Goal: Task Accomplishment & Management: Complete application form

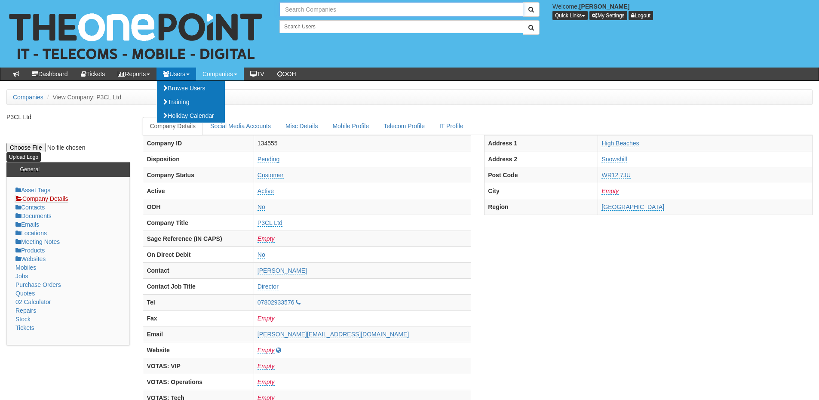
click at [302, 12] on input "text" at bounding box center [401, 9] width 244 height 15
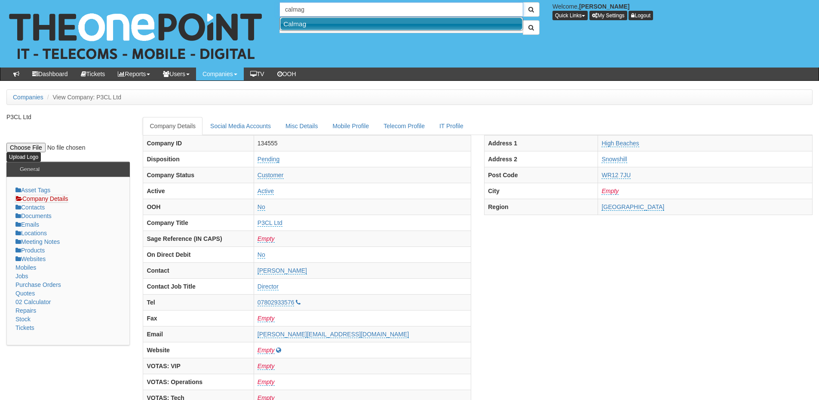
click at [303, 23] on link "Calmag" at bounding box center [401, 24] width 242 height 12
type input "Calmag"
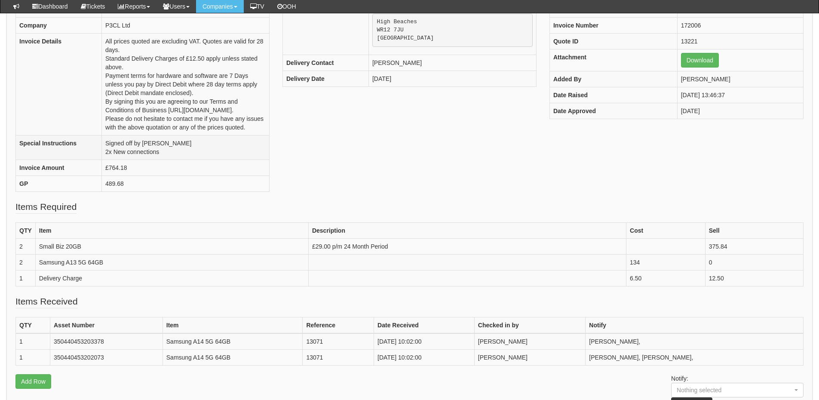
scroll to position [129, 0]
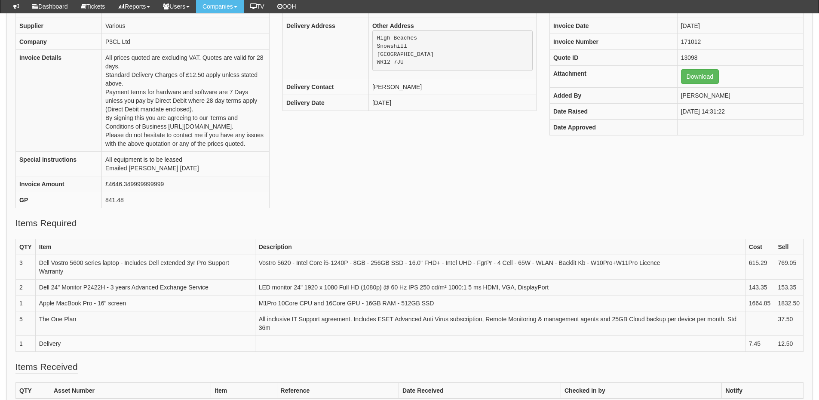
scroll to position [128, 0]
click at [690, 81] on link "Download" at bounding box center [700, 77] width 38 height 15
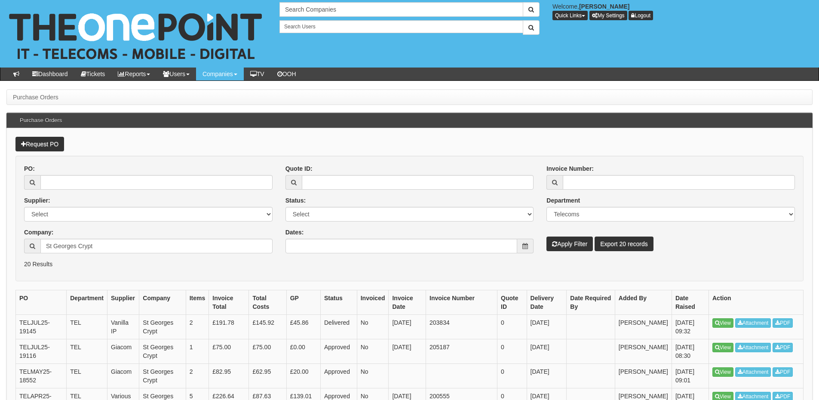
scroll to position [64, 0]
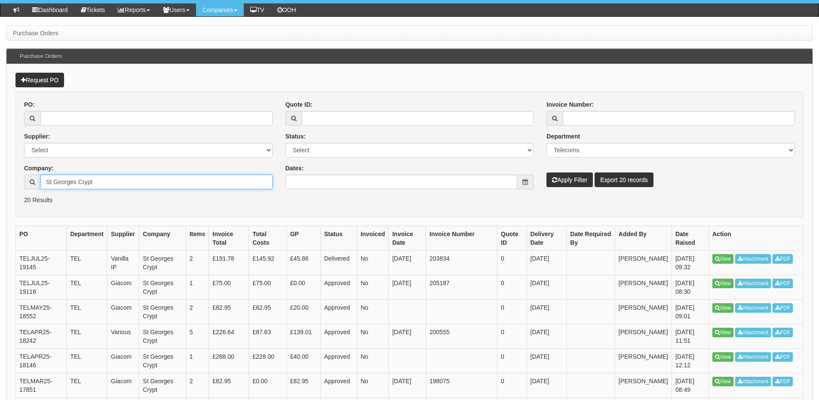
click at [103, 180] on input "St Georges Crypt" at bounding box center [156, 182] width 232 height 15
click at [408, 200] on p "20 Results" at bounding box center [409, 200] width 771 height 9
click at [567, 180] on button "Apply Filter" at bounding box center [569, 179] width 46 height 15
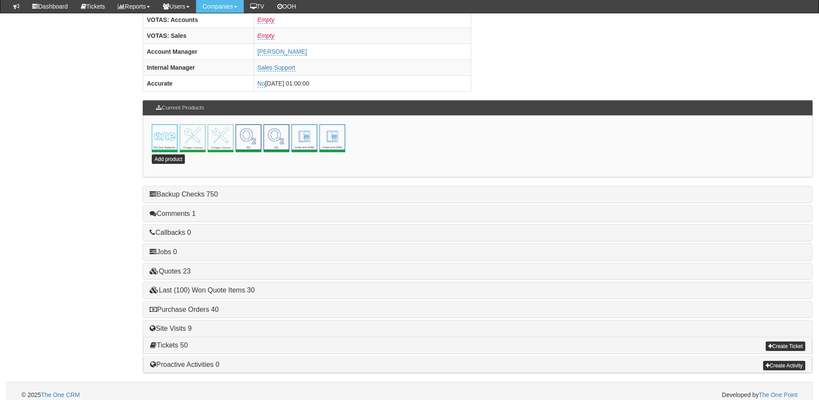
scroll to position [380, 0]
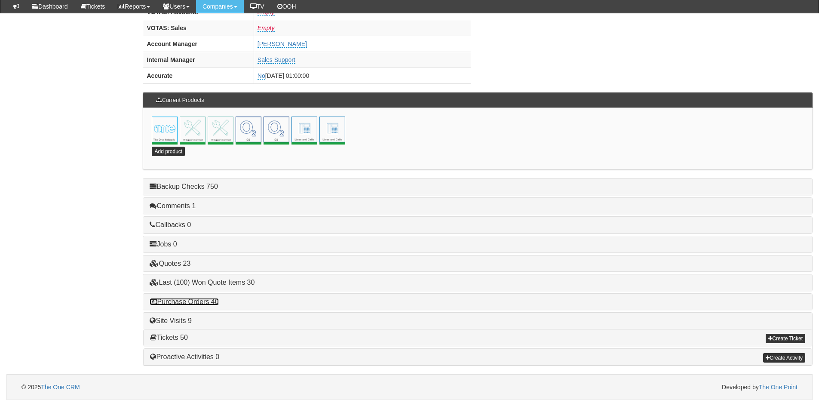
click at [206, 301] on link "Purchase Orders 40" at bounding box center [184, 301] width 69 height 7
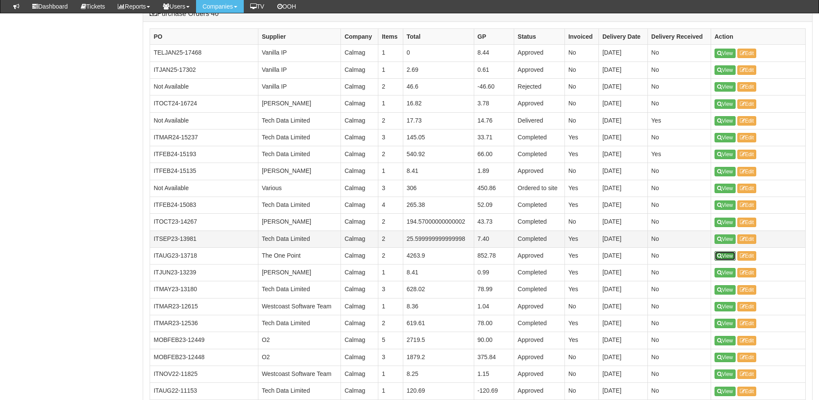
scroll to position [665, 0]
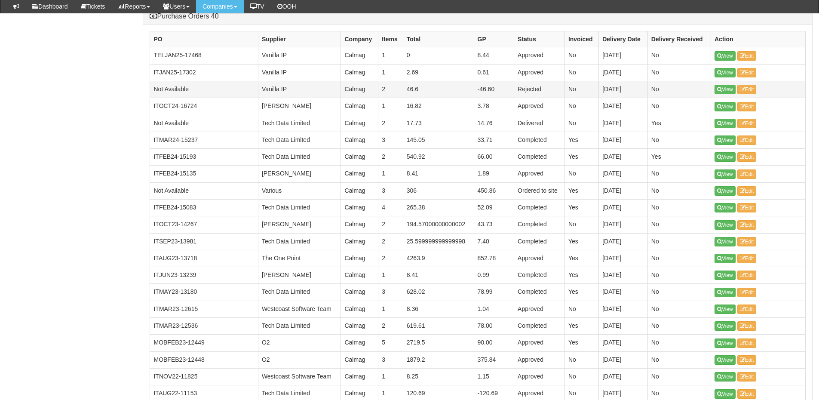
drag, startPoint x: 727, startPoint y: 54, endPoint x: 558, endPoint y: 85, distance: 171.8
click at [558, 85] on td "Rejected" at bounding box center [539, 89] width 51 height 17
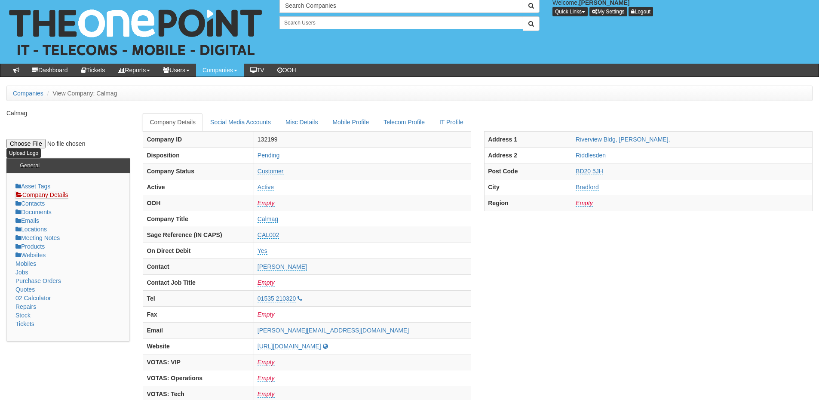
scroll to position [0, 0]
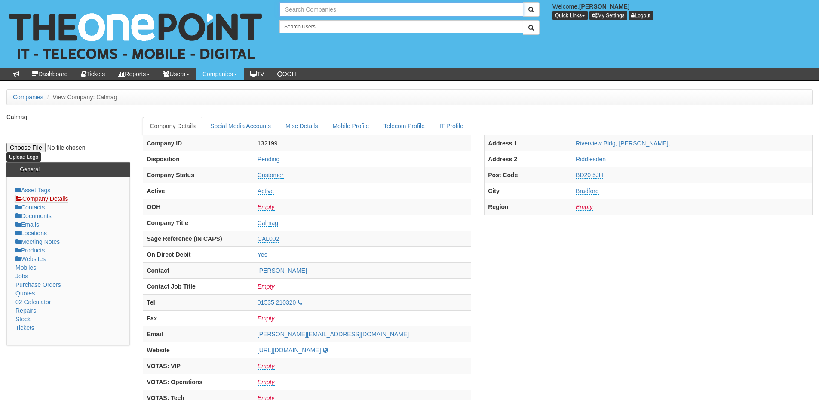
click at [315, 12] on input "text" at bounding box center [401, 9] width 244 height 15
click at [315, 21] on link "Hundith Hill Hotel" at bounding box center [401, 24] width 242 height 12
type input "Hundith Hill Hotel"
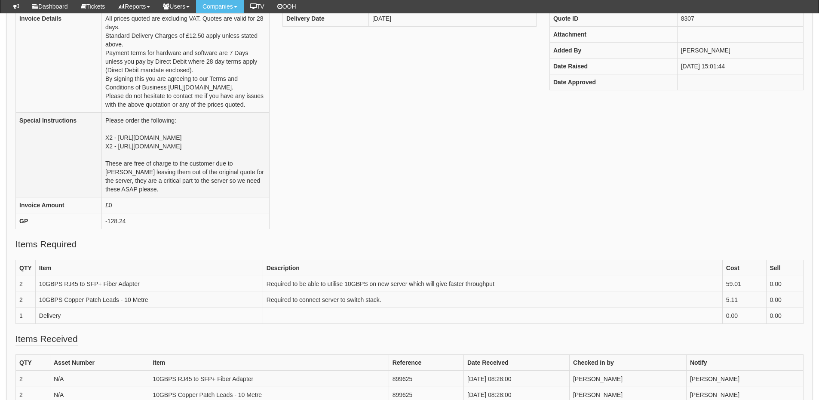
scroll to position [172, 0]
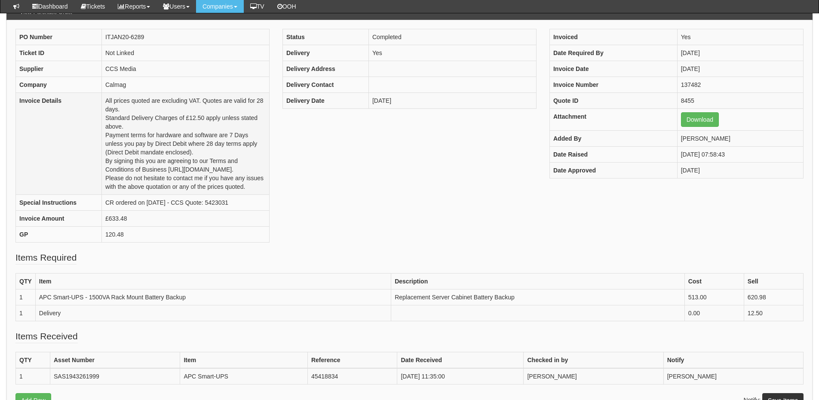
scroll to position [86, 0]
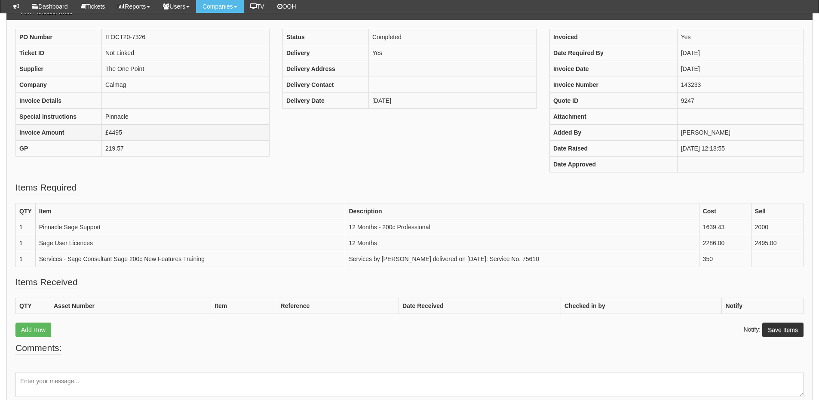
scroll to position [86, 0]
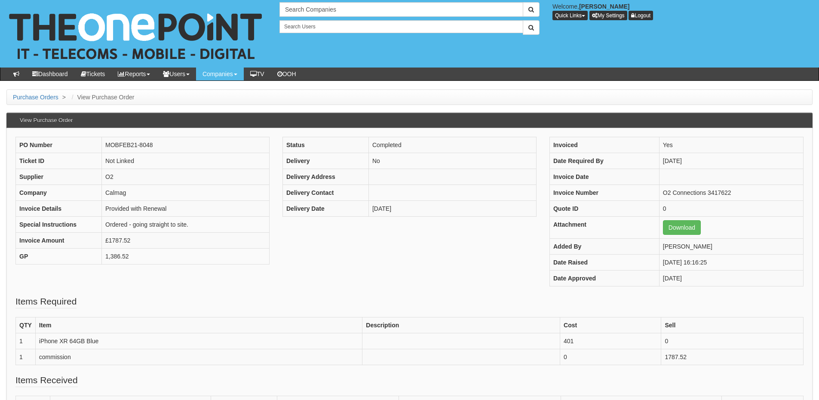
scroll to position [43, 0]
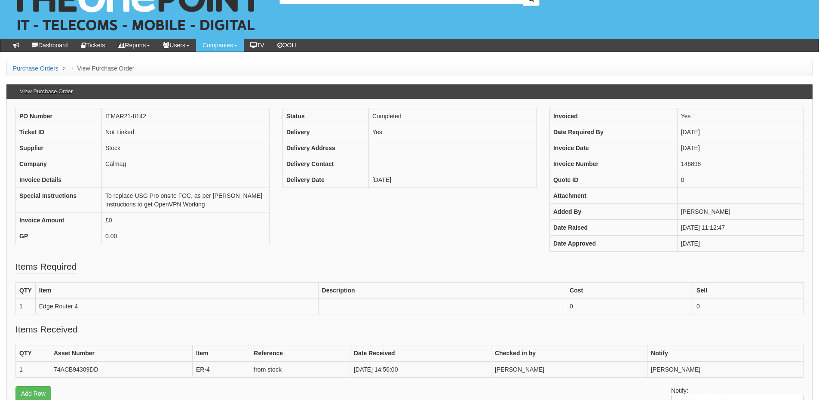
scroll to position [43, 0]
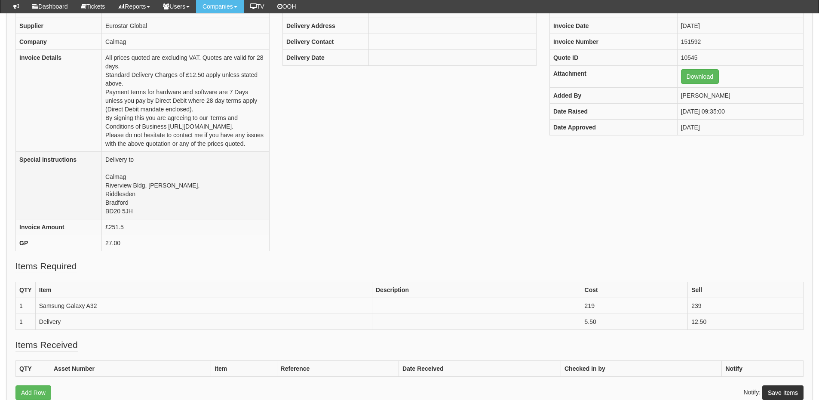
scroll to position [128, 0]
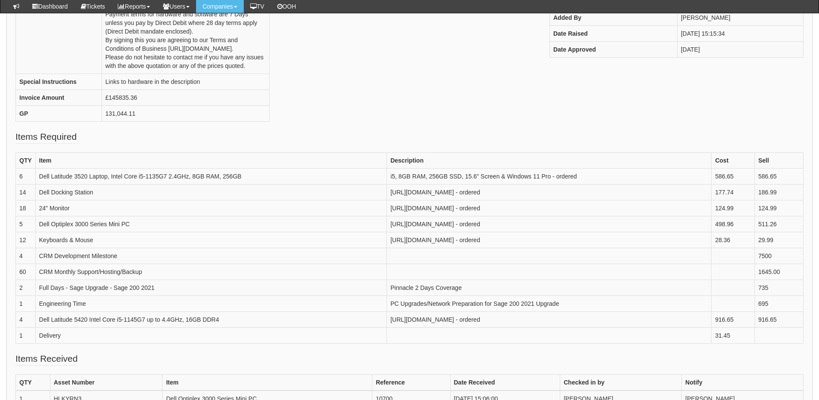
scroll to position [215, 0]
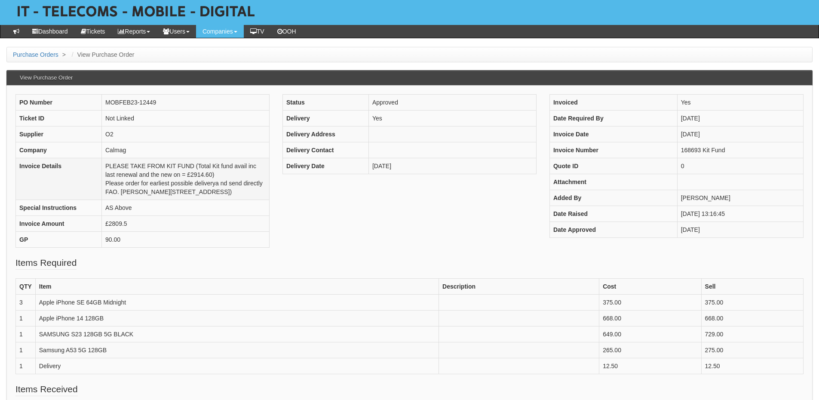
scroll to position [43, 0]
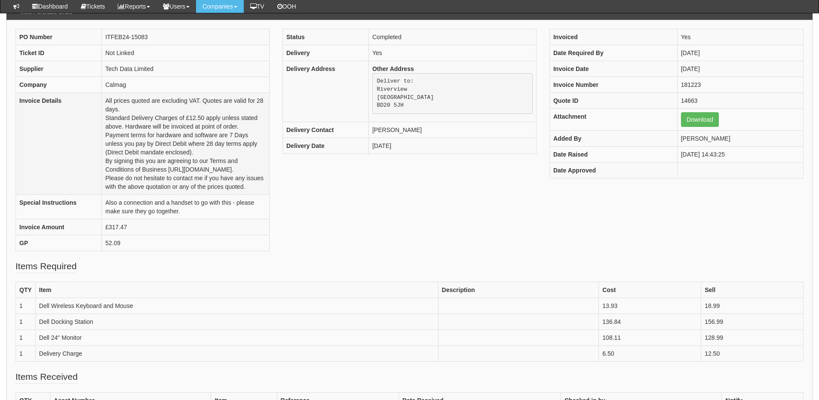
scroll to position [86, 0]
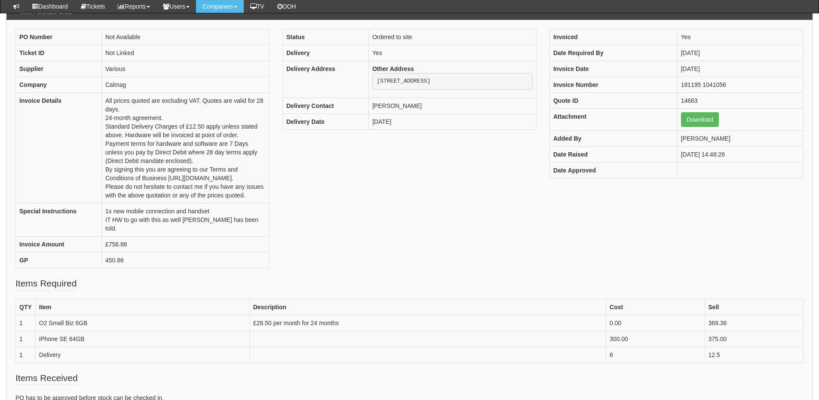
scroll to position [86, 0]
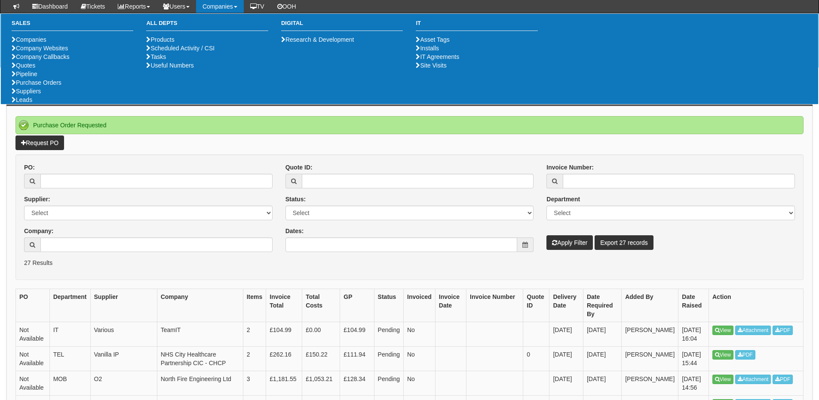
scroll to position [86, 0]
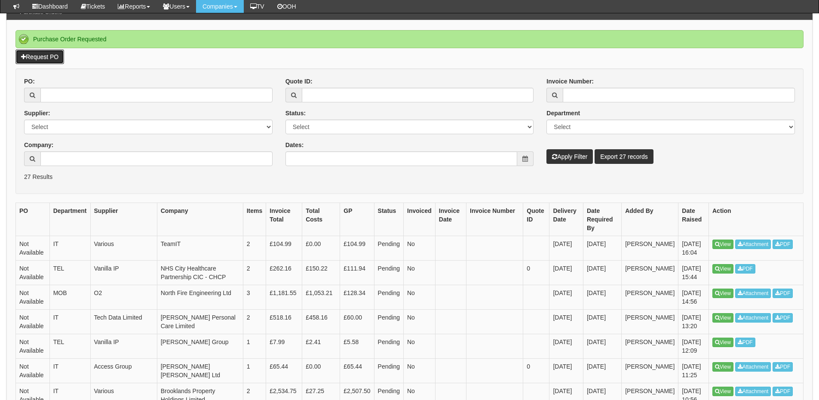
click at [45, 57] on link "Request PO" at bounding box center [39, 56] width 49 height 15
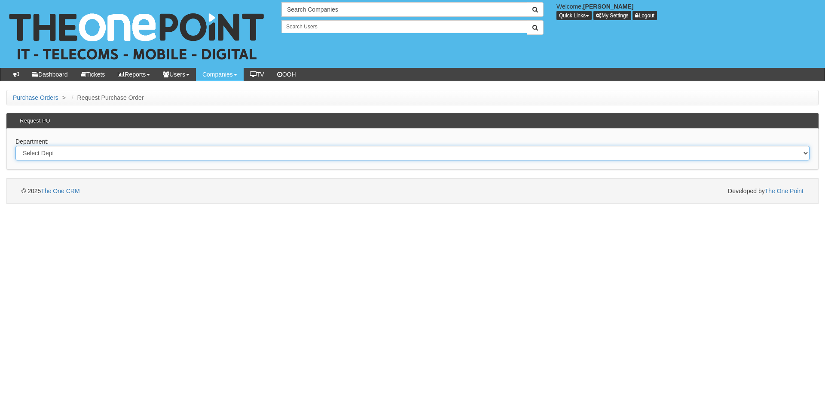
click at [120, 155] on select "Select Dept Digital Internal IT Mobiles Marketing Telecoms" at bounding box center [412, 153] width 794 height 15
select select "?pipeID=&dept=MOB"
click at [15, 146] on select "Select Dept Digital Internal IT Mobiles Marketing Telecoms" at bounding box center [412, 153] width 794 height 15
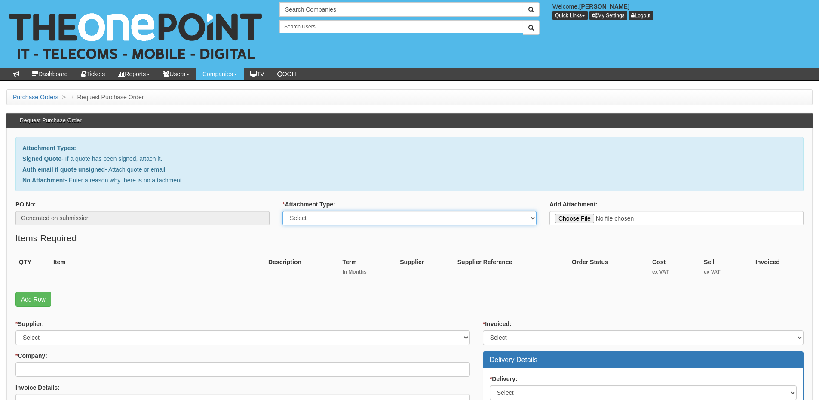
click at [333, 224] on select "Select Signed Quote Auth email with quote if unsigned No Attachment" at bounding box center [409, 218] width 254 height 15
select select "Signed Quote"
click at [282, 211] on select "Select Signed Quote Auth email with quote if unsigned No Attachment" at bounding box center [409, 218] width 254 height 15
type input "C:\fakepath\Hundith Hill Hotel - EE.pdf"
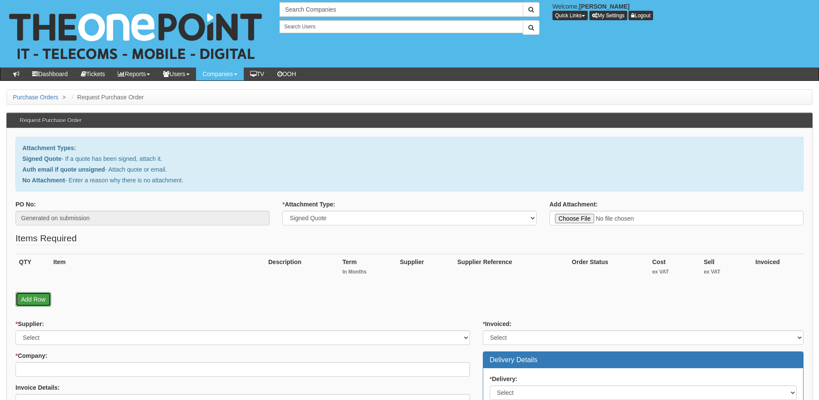
click at [48, 296] on link "Add Row" at bounding box center [33, 299] width 36 height 15
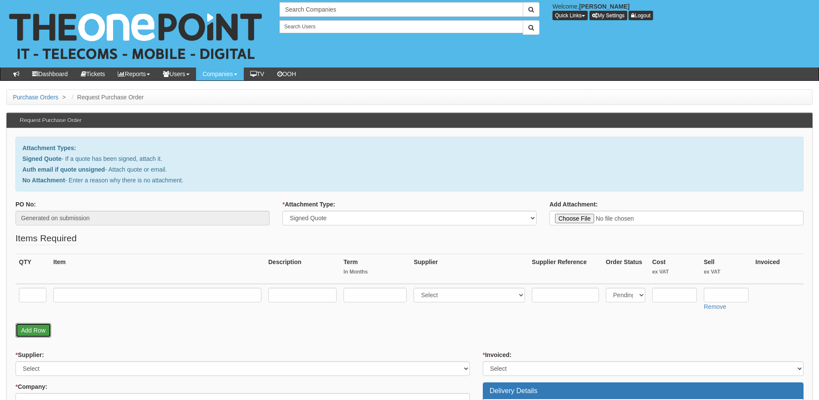
click at [37, 329] on link "Add Row" at bounding box center [33, 330] width 36 height 15
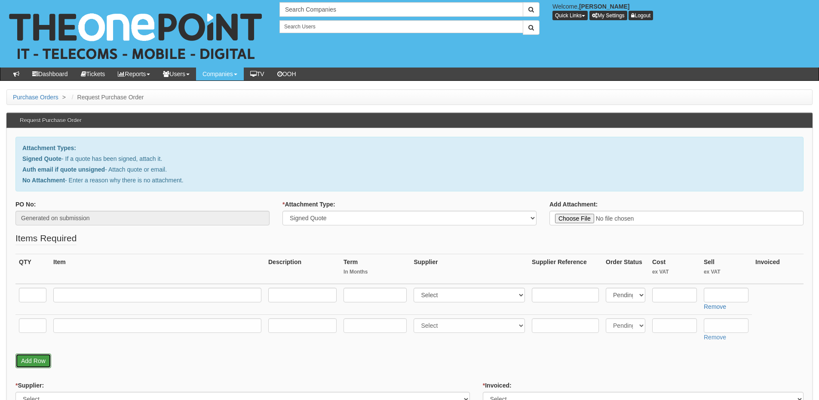
click at [36, 360] on link "Add Row" at bounding box center [33, 360] width 36 height 15
click at [20, 288] on input "text" at bounding box center [33, 295] width 28 height 15
click at [31, 302] on input "text" at bounding box center [33, 295] width 28 height 15
type input "1"
click at [36, 333] on td at bounding box center [32, 329] width 34 height 31
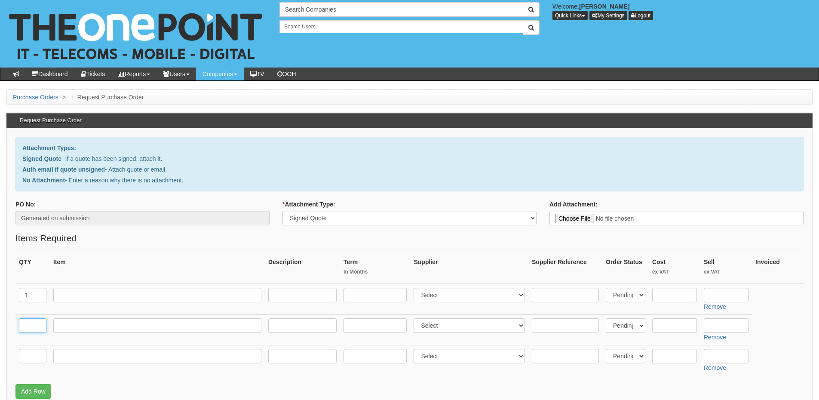
click at [34, 328] on input "text" at bounding box center [33, 325] width 28 height 15
type input "1"
click at [33, 356] on input "text" at bounding box center [33, 356] width 28 height 15
type input "1"
click at [89, 356] on input "text" at bounding box center [157, 356] width 208 height 15
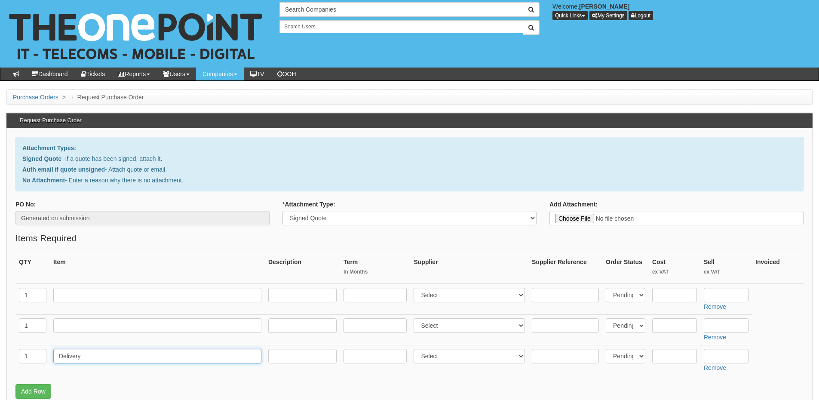
type input "Delivery"
click at [730, 359] on input "text" at bounding box center [726, 356] width 45 height 15
type input "12.50"
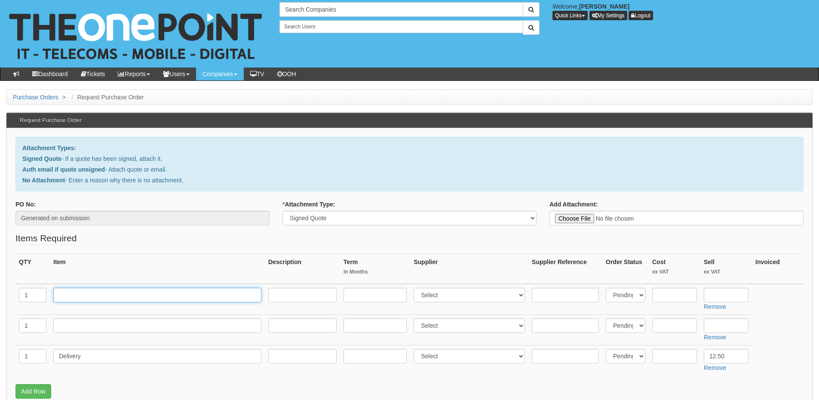
click at [81, 296] on input "text" at bounding box center [157, 295] width 208 height 15
type input "Small Biz 6GB"
click at [300, 298] on input "text" at bounding box center [302, 295] width 68 height 15
type input "£26 p/m"
click at [371, 296] on input "text" at bounding box center [375, 295] width 63 height 15
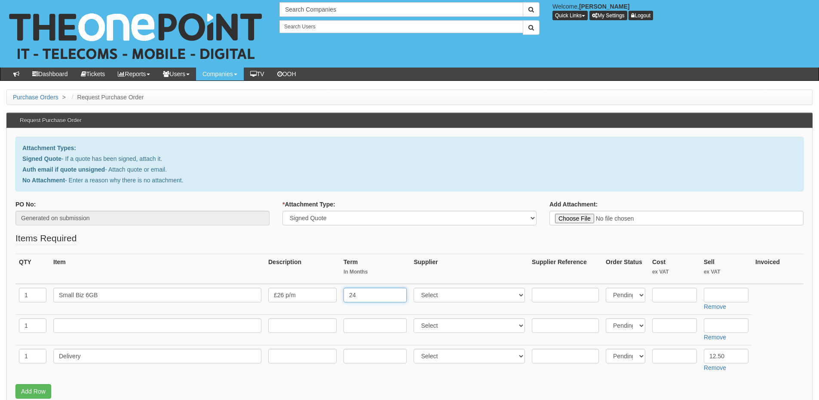
type input "24"
click at [467, 298] on select "Select 123 REG.co.uk 1Password 3 4Gon AA Jones Electric Ltd Abzorb Access Group…" at bounding box center [469, 295] width 111 height 15
select select "54"
click at [416, 288] on select "Select 123 REG.co.uk 1Password 3 4Gon AA Jones Electric Ltd Abzorb Access Group…" at bounding box center [469, 295] width 111 height 15
click at [714, 298] on input "text" at bounding box center [726, 295] width 45 height 15
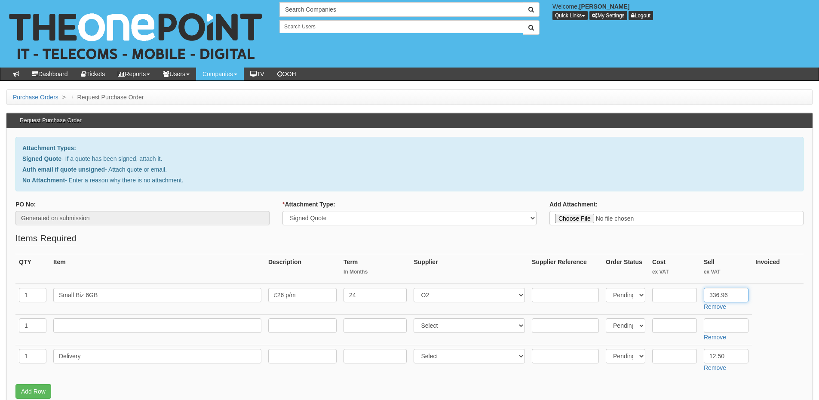
type input "336.96"
click at [159, 325] on input "text" at bounding box center [157, 325] width 208 height 15
click at [134, 333] on td at bounding box center [157, 329] width 215 height 31
click at [134, 328] on input "text" at bounding box center [157, 325] width 208 height 15
paste input "Samsung S24 Fe 128GB"
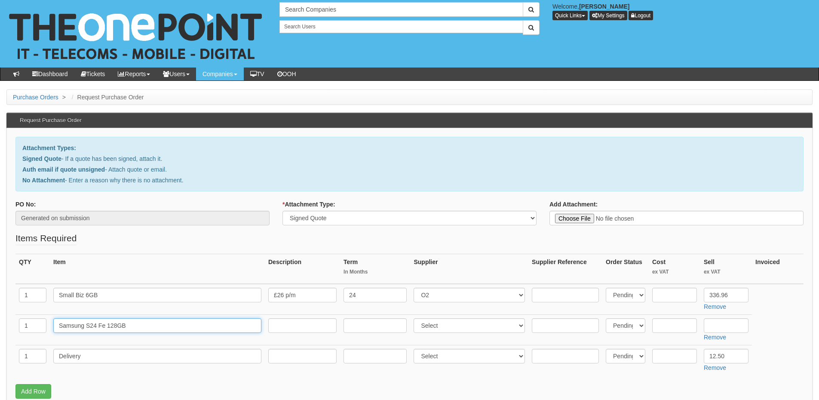
type input "Samsung S24 Fe 128GB"
click at [685, 326] on input "text" at bounding box center [674, 325] width 45 height 15
type input "325"
click at [722, 325] on input "text" at bounding box center [726, 325] width 45 height 15
type input "145"
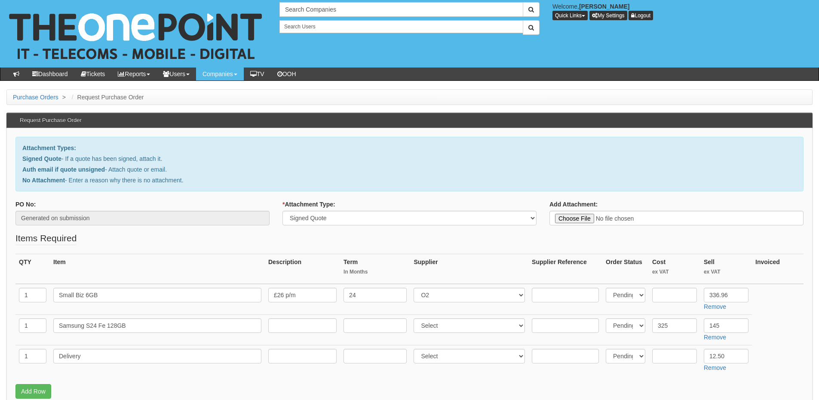
scroll to position [86, 0]
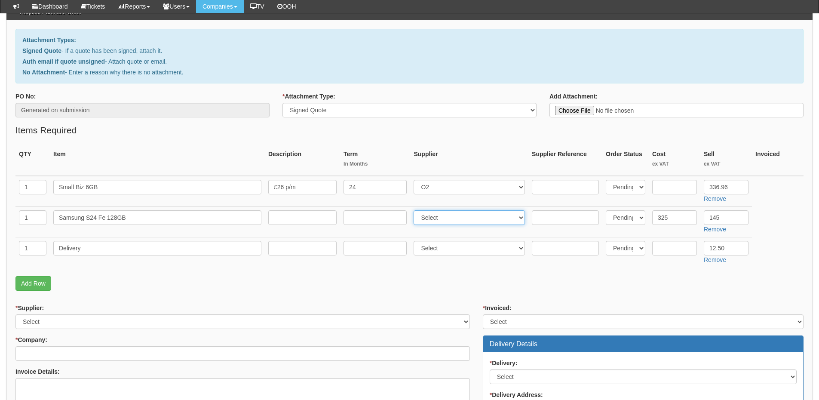
click at [439, 211] on select "Select 123 REG.co.uk 1Password 3 4Gon AA Jones Electric Ltd Abzorb Access Group…" at bounding box center [469, 217] width 111 height 15
select select "260"
click at [416, 210] on select "Select 123 REG.co.uk 1Password 3 4Gon AA Jones Electric Ltd Abzorb Access Group…" at bounding box center [469, 217] width 111 height 15
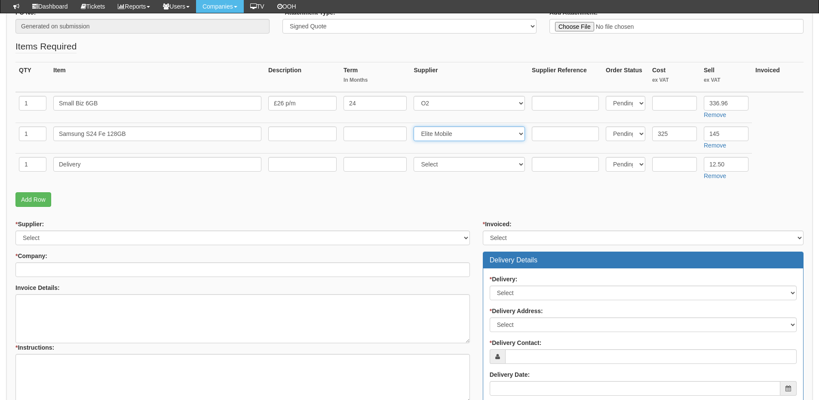
scroll to position [172, 0]
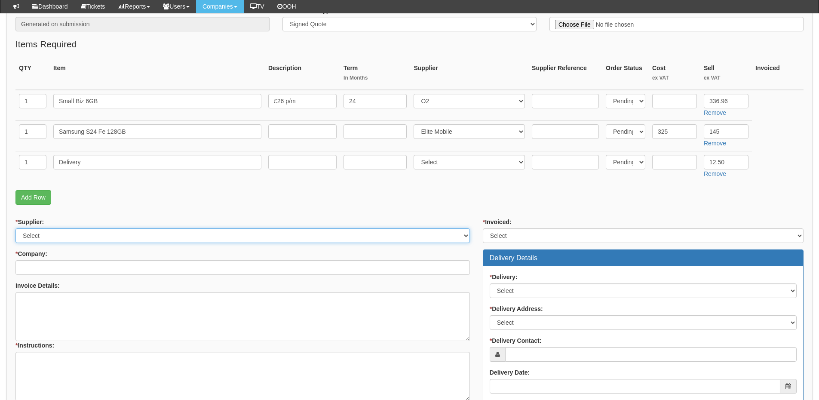
click at [67, 236] on select "Select 123 REG.co.uk 1Password 3 4Gon AA Jones Electric Ltd Abzorb Access Group…" at bounding box center [242, 235] width 454 height 15
select select "124"
click at [15, 228] on select "Select 123 REG.co.uk 1Password 3 4Gon AA Jones Electric Ltd Abzorb Access Group…" at bounding box center [242, 235] width 454 height 15
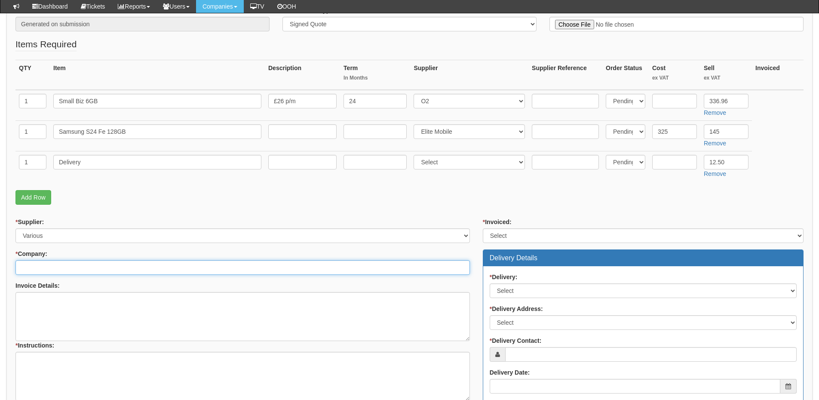
click at [58, 261] on input "* Company:" at bounding box center [242, 267] width 454 height 15
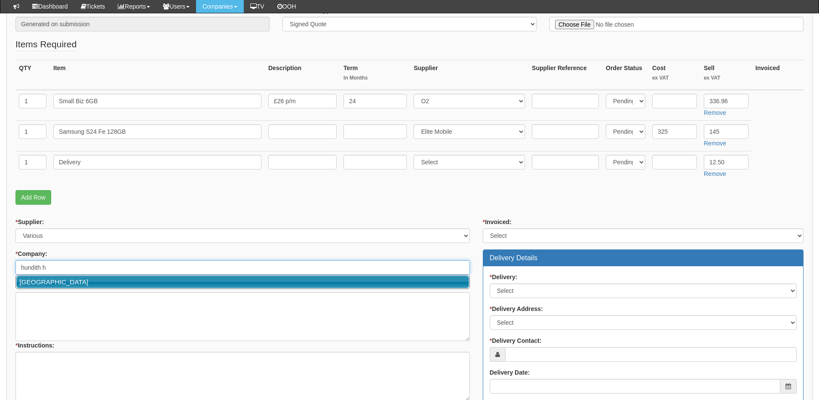
click at [74, 285] on link "Hundith Hill Hotel" at bounding box center [242, 282] width 453 height 12
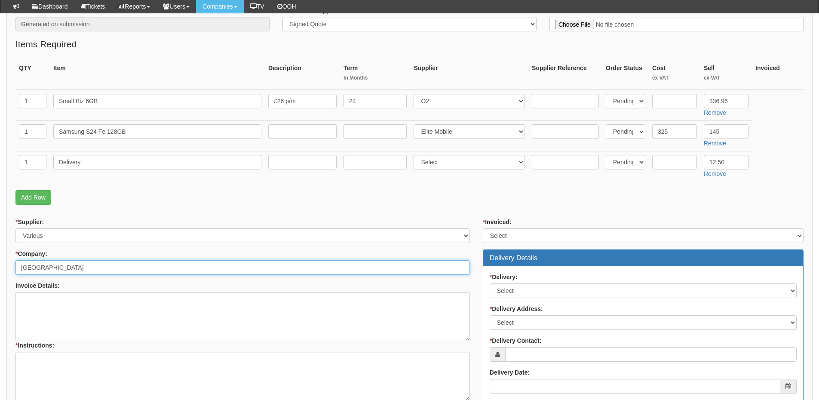
type input "Hundith Hill Hotel"
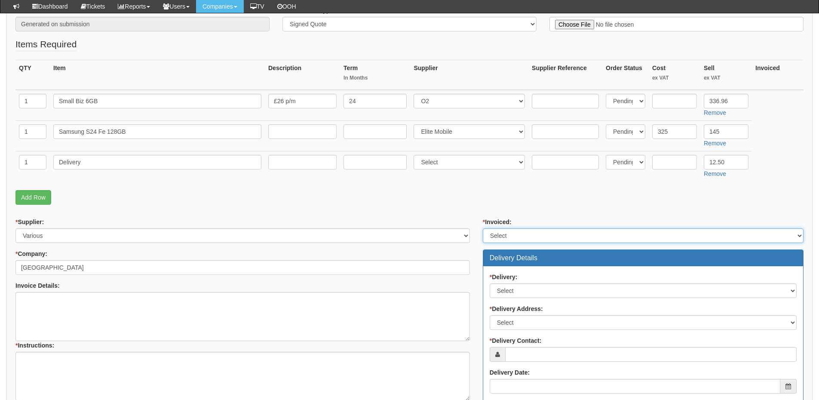
click at [526, 239] on select "Select Yes No N/A STB (part of order)" at bounding box center [643, 235] width 321 height 15
select select "2"
click at [483, 228] on select "Select Yes No N/A STB (part of order)" at bounding box center [643, 235] width 321 height 15
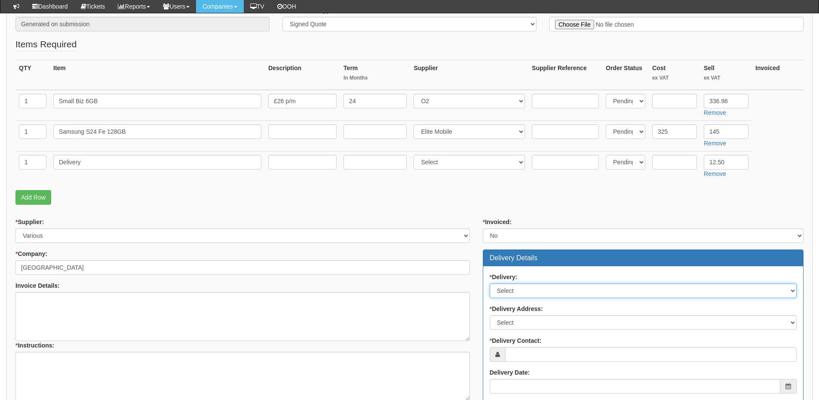
click at [511, 288] on select "Select No Not Applicable Yes" at bounding box center [643, 290] width 307 height 15
select select "1"
click at [490, 283] on select "Select No Not Applicable Yes" at bounding box center [643, 290] width 307 height 15
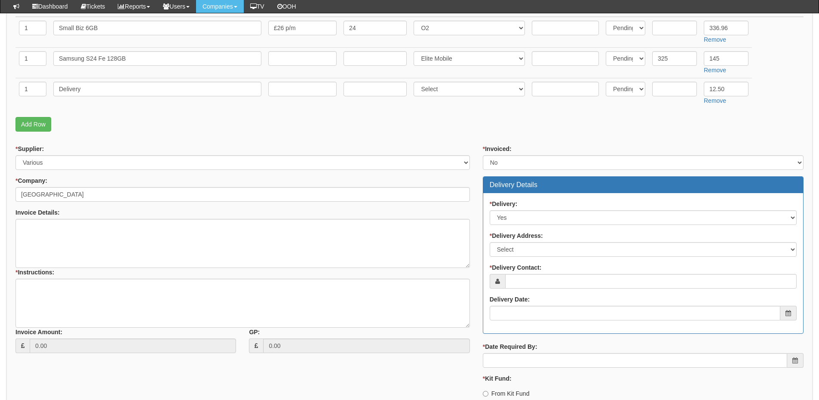
scroll to position [342, 0]
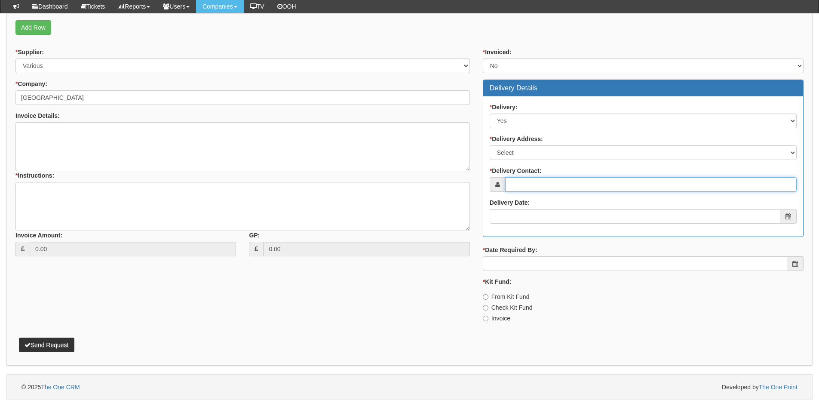
click at [526, 179] on input "* Delivery Contact:" at bounding box center [650, 184] width 291 height 15
click at [534, 187] on input "* Delivery Contact:" at bounding box center [650, 184] width 291 height 15
paste input "Philip Butterworth"
type input "Philip Butterworth"
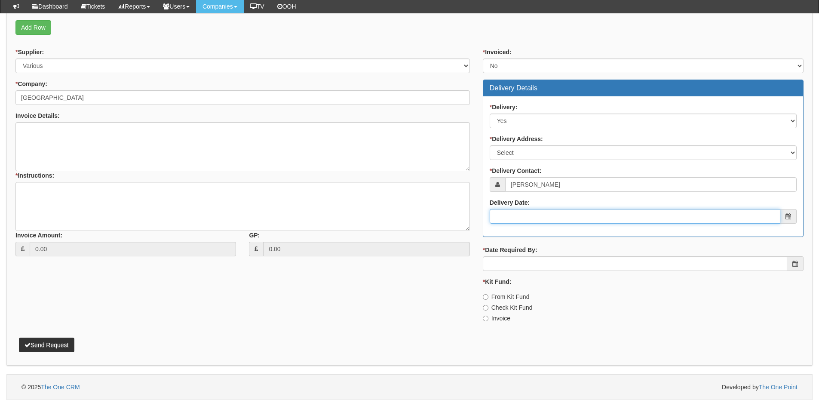
click at [526, 218] on input "Delivery Date:" at bounding box center [635, 216] width 291 height 15
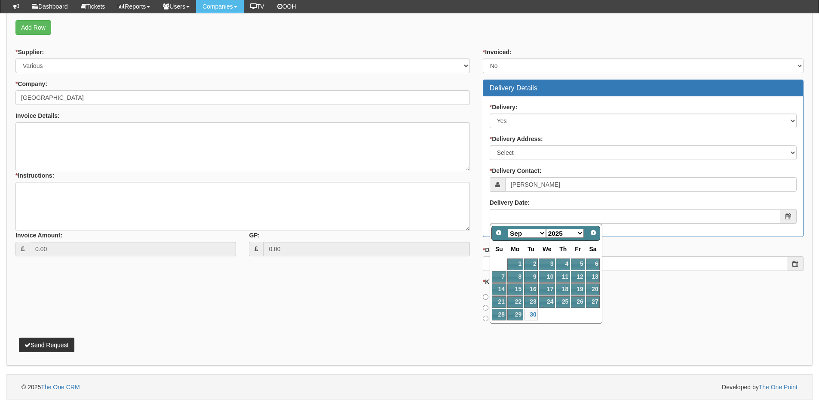
click at [532, 231] on select "Jan Feb Mar Apr May Jun Jul Aug Sep Oct Nov Dec" at bounding box center [527, 233] width 38 height 9
click at [548, 262] on link "1" at bounding box center [547, 264] width 16 height 12
type input "2025-10-01"
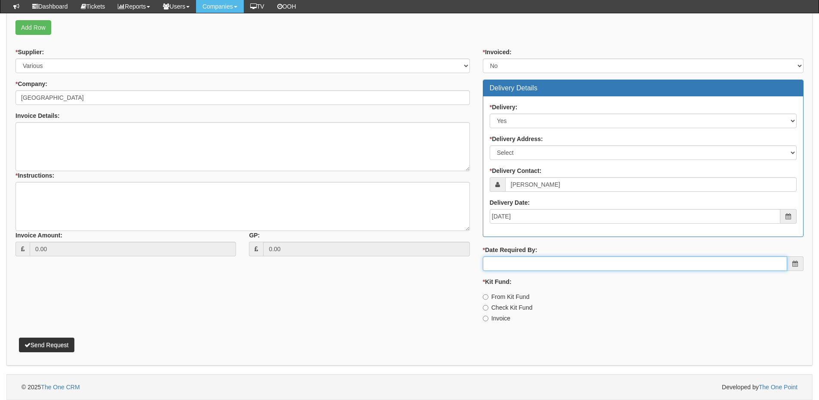
click at [524, 266] on input "* Date Required By:" at bounding box center [635, 263] width 304 height 15
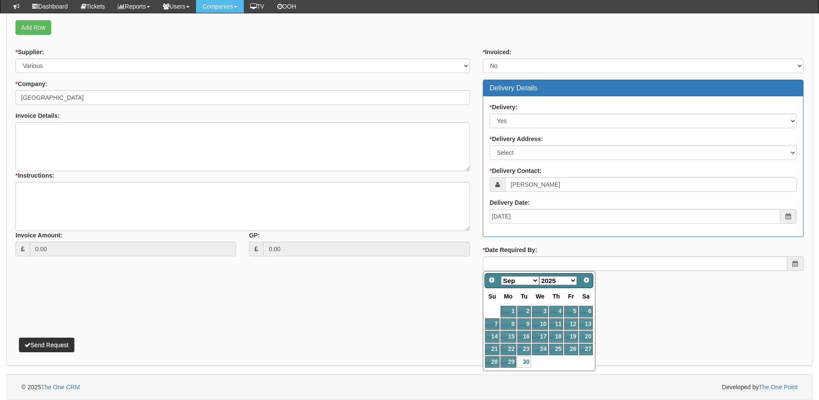
drag, startPoint x: 526, startPoint y: 279, endPoint x: 525, endPoint y: 286, distance: 6.5
click at [526, 279] on select "Jan Feb Mar Apr May Jun Jul Aug Sep Oct Nov Dec" at bounding box center [520, 280] width 38 height 9
click at [540, 308] on link "1" at bounding box center [540, 312] width 16 height 12
type input "2025-10-01"
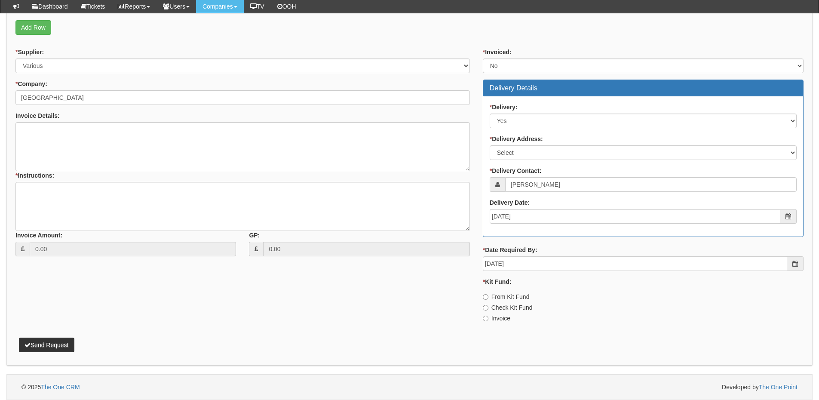
click at [495, 317] on label "Invoice" at bounding box center [497, 318] width 28 height 9
click at [488, 317] on input "Invoice" at bounding box center [486, 319] width 6 height 6
radio input "true"
click at [99, 201] on textarea "* Instructions:" at bounding box center [242, 206] width 454 height 49
type textarea "1x resign"
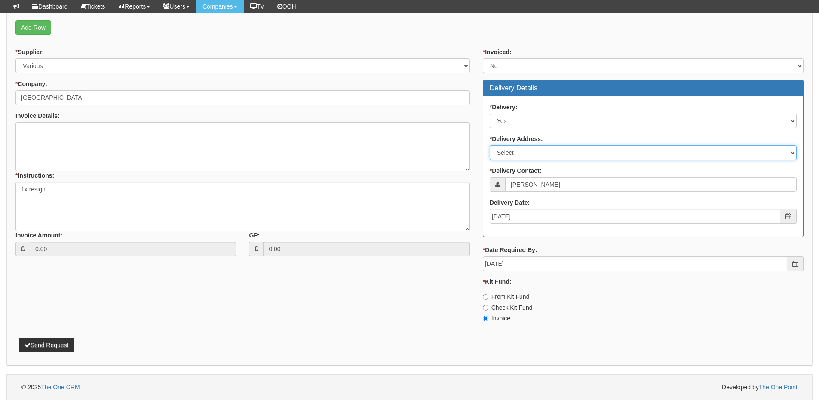
click at [537, 150] on select "Select Not Applicable Main Address - Other" at bounding box center [643, 152] width 307 height 15
select select "other"
click at [490, 145] on select "Select Not Applicable Main Address - Other" at bounding box center [643, 152] width 307 height 15
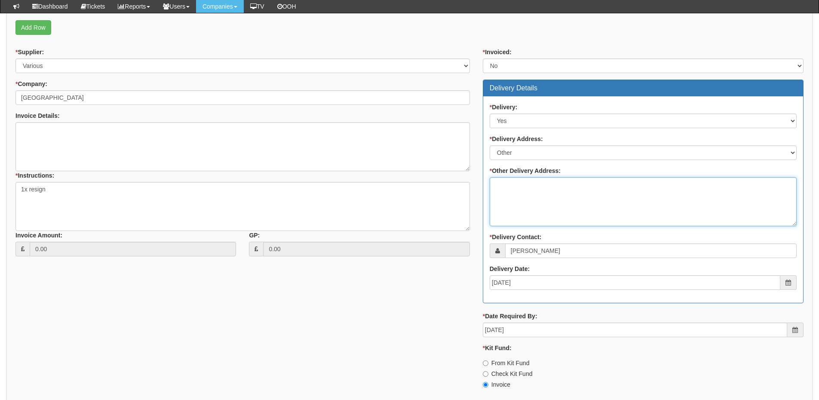
click at [513, 203] on textarea "* Other Delivery Address:" at bounding box center [643, 201] width 307 height 49
paste textarea "Lorton Vale Cockermouth, Cumbria CA13 9TH"
type textarea "Lorton Vale Cockermouth, Cumbria CA13 9TH"
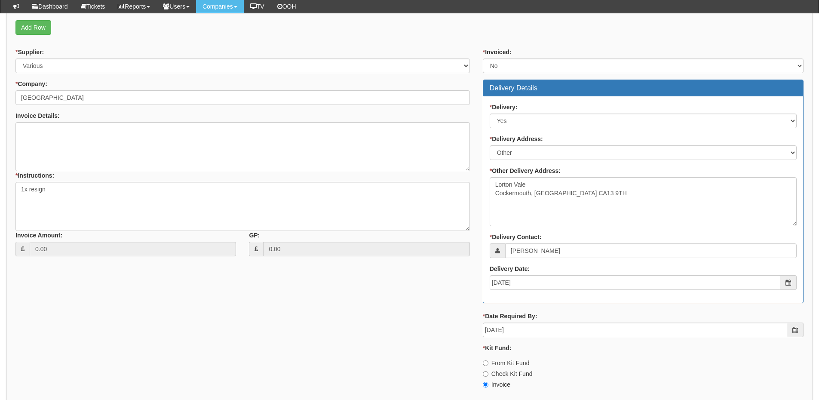
click at [319, 330] on div "* Supplier: Select 123 REG.co.uk 1Password 3 4Gon AA Jones Electric Ltd Abzorb …" at bounding box center [409, 222] width 801 height 348
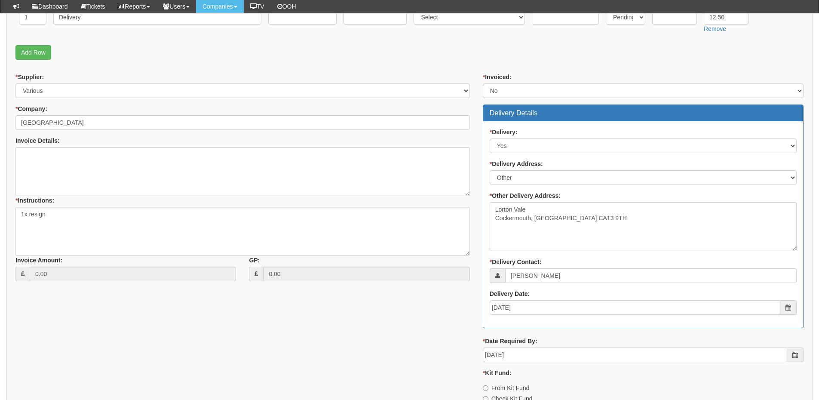
scroll to position [365, 0]
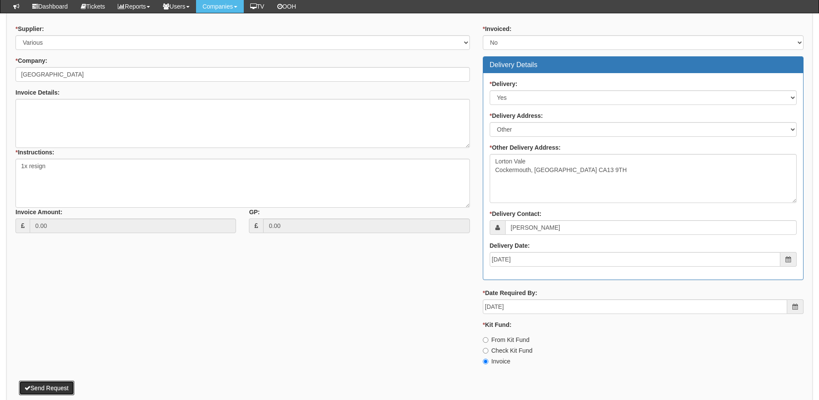
click at [60, 389] on button "Send Request" at bounding box center [46, 387] width 55 height 15
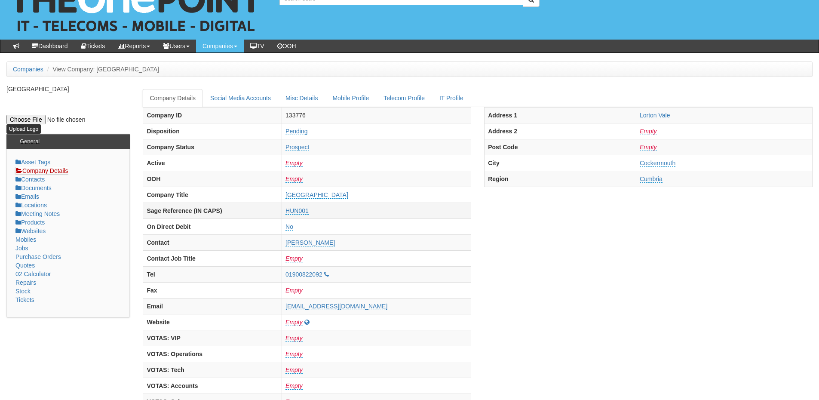
scroll to position [43, 0]
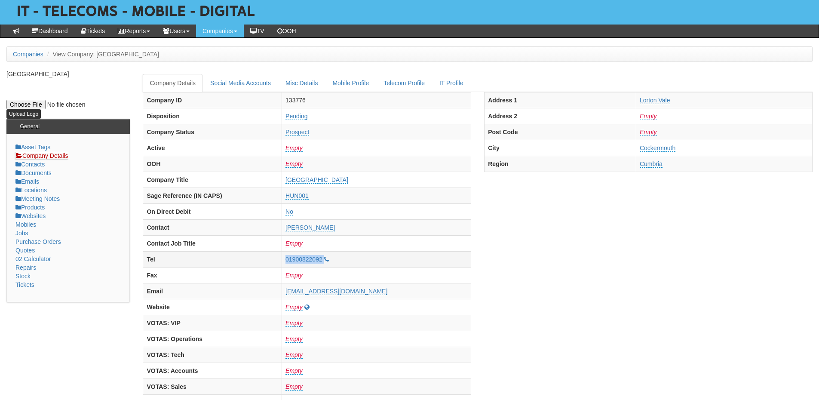
drag, startPoint x: 296, startPoint y: 262, endPoint x: 344, endPoint y: 263, distance: 48.2
click at [344, 263] on tr "Tel 01900822092" at bounding box center [307, 259] width 328 height 16
click at [55, 340] on div "Hundith Hill Hotel Upload Logo General Asset Tags Company Details Contacts Docu…" at bounding box center [409, 391] width 819 height 642
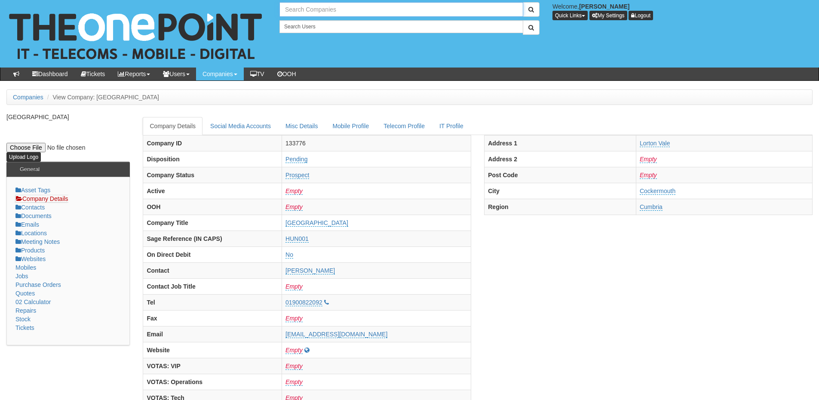
click at [317, 6] on input "text" at bounding box center [401, 9] width 244 height 15
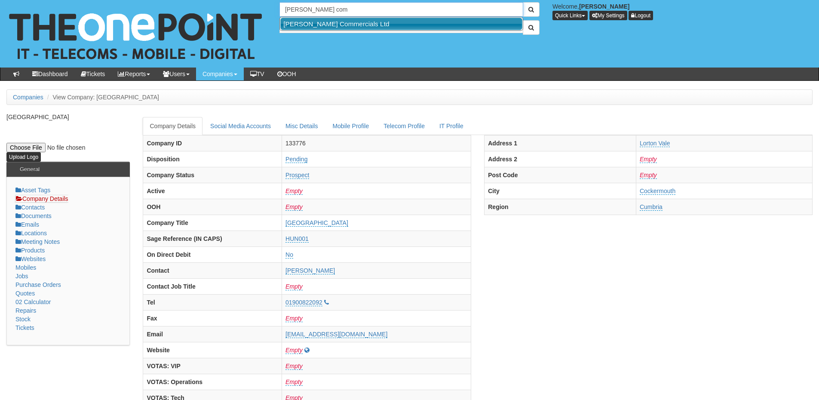
click at [323, 28] on link "[PERSON_NAME] Commercials Ltd" at bounding box center [401, 24] width 242 height 12
type input "[PERSON_NAME] Commercials Ltd"
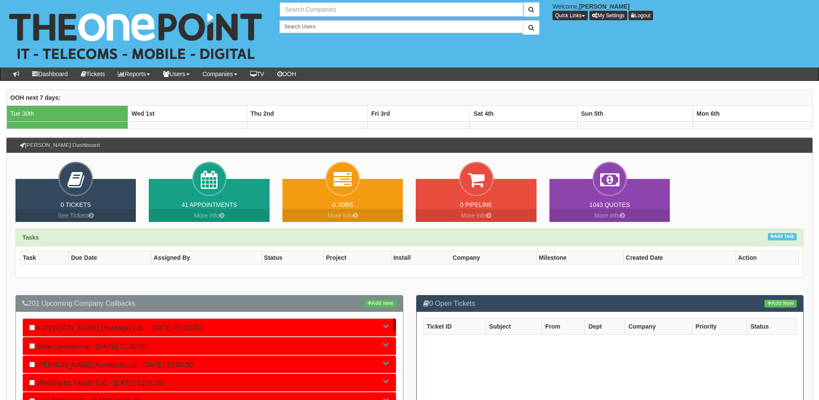
click at [317, 11] on input "text" at bounding box center [401, 9] width 244 height 15
click at [318, 27] on link "RMS Group Holdings Ltd" at bounding box center [401, 24] width 242 height 12
type input "RMS Group Holdings Ltd"
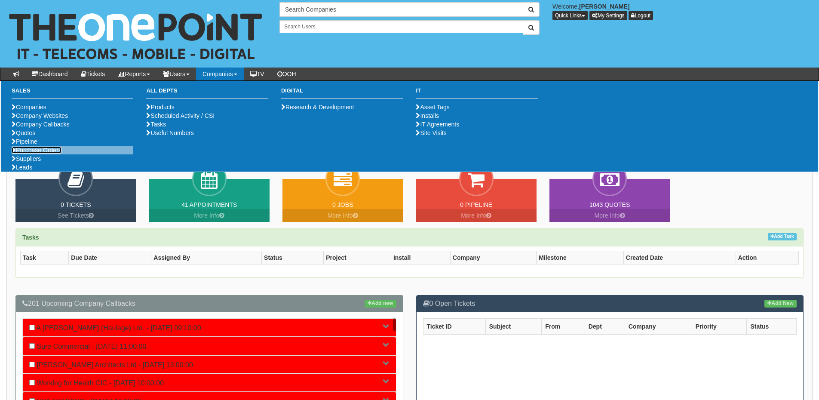
click at [38, 153] on link "Purchase Orders" at bounding box center [37, 150] width 50 height 7
drag, startPoint x: 47, startPoint y: 183, endPoint x: 54, endPoint y: 176, distance: 9.7
click at [47, 153] on link "Purchase Orders" at bounding box center [37, 150] width 50 height 7
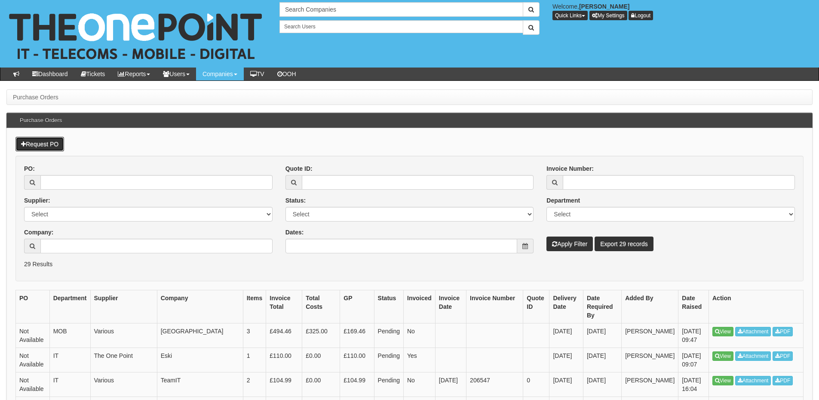
click at [49, 146] on link "Request PO" at bounding box center [39, 144] width 49 height 15
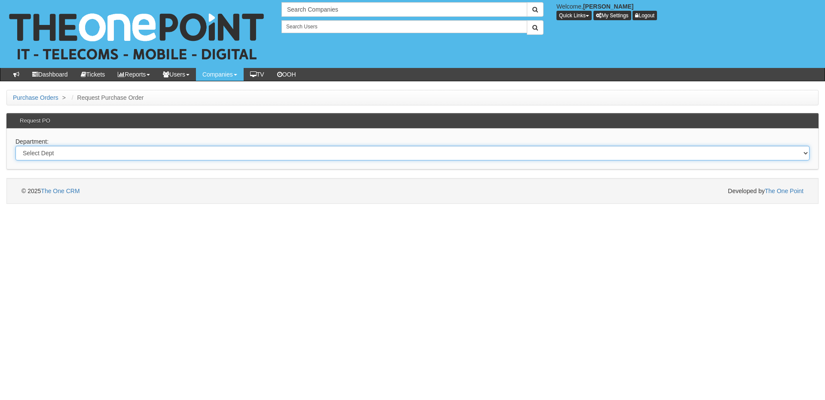
click at [135, 154] on select "Select Dept Digital Internal IT Mobiles Marketing Telecoms" at bounding box center [412, 153] width 794 height 15
select select "?pipeID=&dept=IT"
click at [15, 146] on select "Select Dept Digital Internal IT Mobiles Marketing Telecoms" at bounding box center [412, 153] width 794 height 15
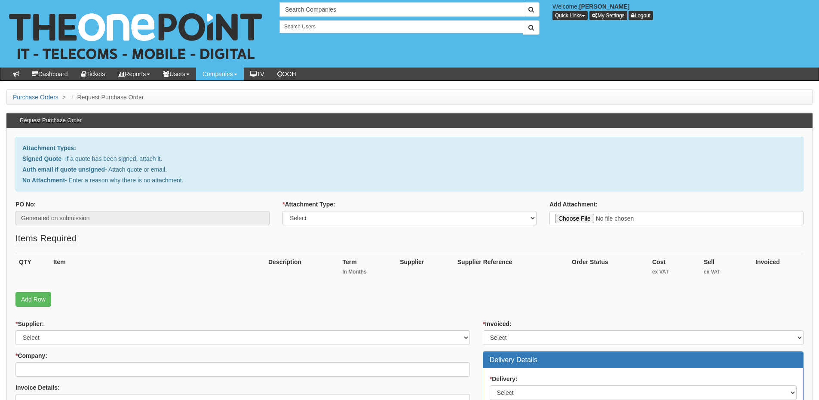
click at [367, 226] on div "* Attachment Type: Select Signed Quote Auth email with quote if unsigned No Att…" at bounding box center [409, 216] width 267 height 32
click at [348, 224] on select "Select Signed Quote Auth email with quote if unsigned No Attachment" at bounding box center [409, 218] width 254 height 15
select select "Signed Quote"
click at [282, 211] on select "Select Signed Quote Auth email with quote if unsigned No Attachment" at bounding box center [409, 218] width 254 height 15
type input "C:\fakepath\The Parklane Group - x5 Additonal M365 Basics.pdf"
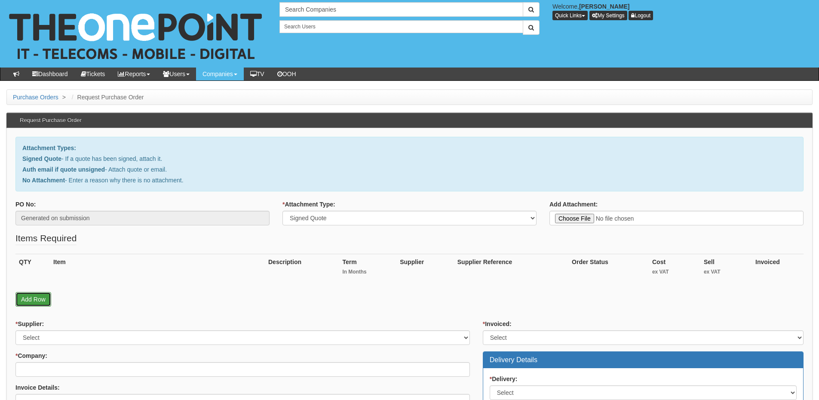
click at [30, 300] on link "Add Row" at bounding box center [33, 299] width 36 height 15
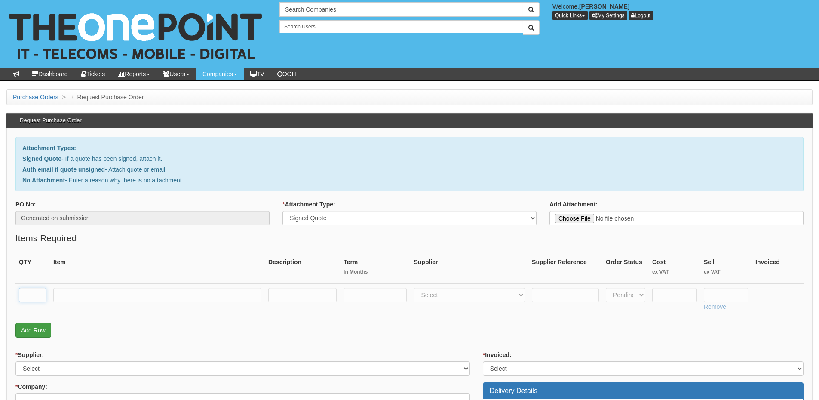
click at [30, 300] on input "text" at bounding box center [33, 295] width 28 height 15
type input "5"
click at [92, 291] on input "text" at bounding box center [157, 295] width 208 height 15
click at [99, 302] on input "text" at bounding box center [157, 295] width 208 height 15
click at [119, 296] on input "text" at bounding box center [157, 295] width 208 height 15
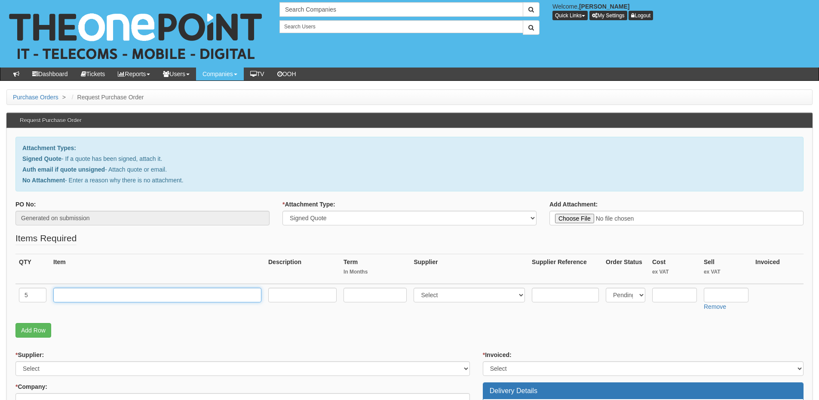
click at [119, 296] on input "text" at bounding box center [157, 295] width 208 height 15
click at [126, 295] on input "text" at bounding box center [157, 295] width 208 height 15
paste input "Business Basic"
type input "Business Basic"
click at [316, 296] on input "text" at bounding box center [302, 295] width 68 height 15
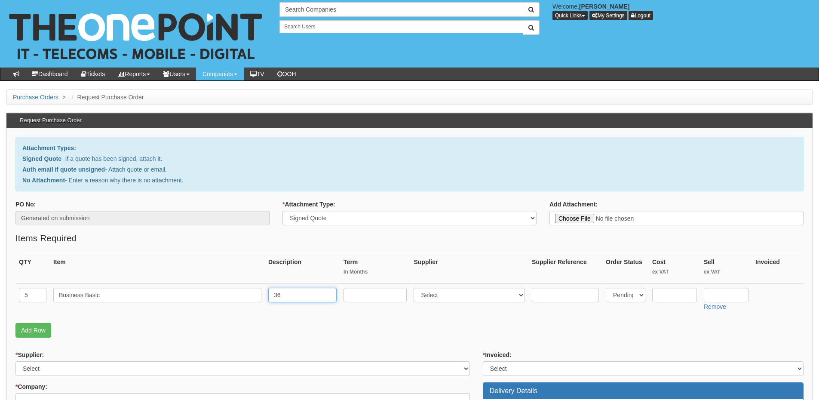
type input "36"
click at [373, 297] on input "text" at bounding box center [375, 295] width 63 height 15
type input "36-months"
click at [470, 300] on select "Select 123 REG.co.uk 1Password 3 4Gon AA Jones Electric Ltd Abzorb Access Group…" at bounding box center [469, 295] width 111 height 15
select select "291"
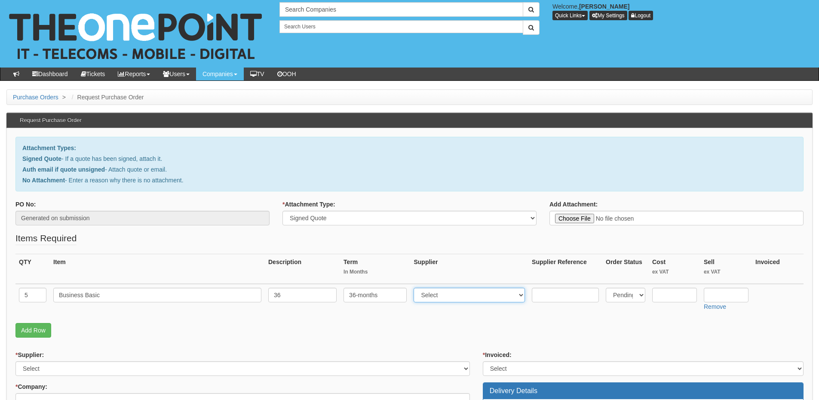
click at [416, 288] on select "Select 123 REG.co.uk 1Password 3 4Gon AA Jones Electric Ltd Abzorb Access Group…" at bounding box center [469, 295] width 111 height 15
click at [674, 293] on input "text" at bounding box center [674, 295] width 45 height 15
type input "3.94"
click at [724, 297] on input "text" at bounding box center [726, 295] width 45 height 15
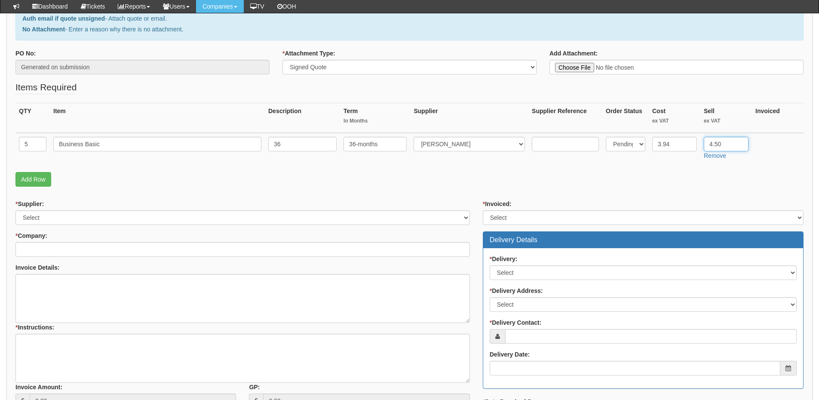
type input "4.50"
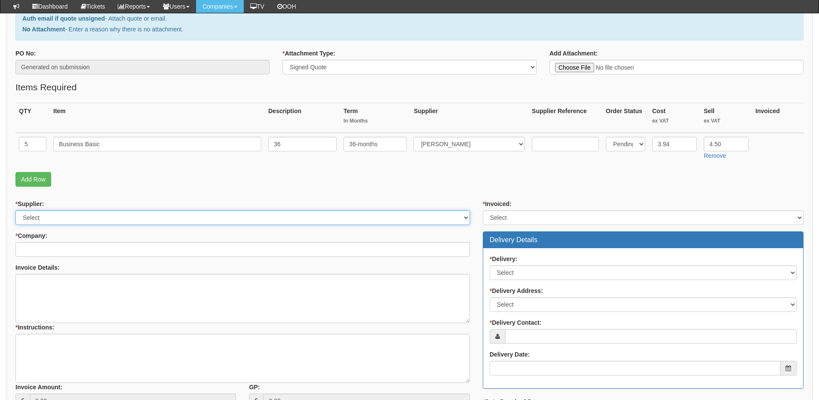
click at [71, 214] on select "Select 123 REG.co.uk 1Password 3 4Gon AA Jones Electric Ltd Abzorb Access Group…" at bounding box center [242, 217] width 454 height 15
select select "291"
click at [15, 210] on select "Select 123 REG.co.uk 1Password 3 4Gon AA Jones Electric Ltd Abzorb Access Group…" at bounding box center [242, 217] width 454 height 15
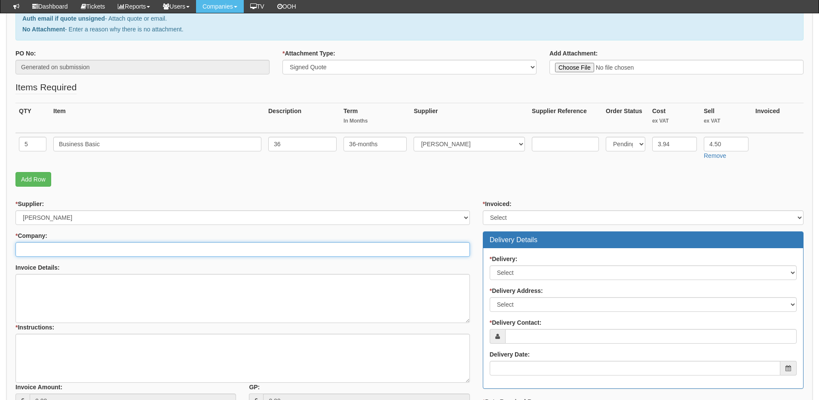
click at [56, 254] on input "* Company:" at bounding box center [242, 249] width 454 height 15
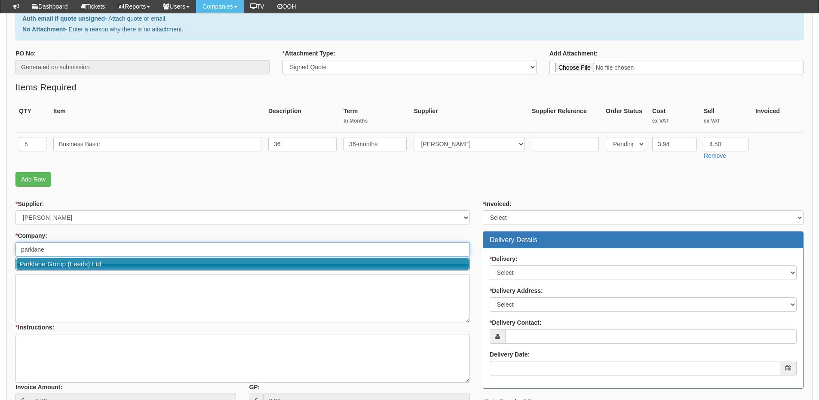
click at [57, 267] on link "Parklane Group (Leeds) Ltd" at bounding box center [242, 264] width 453 height 12
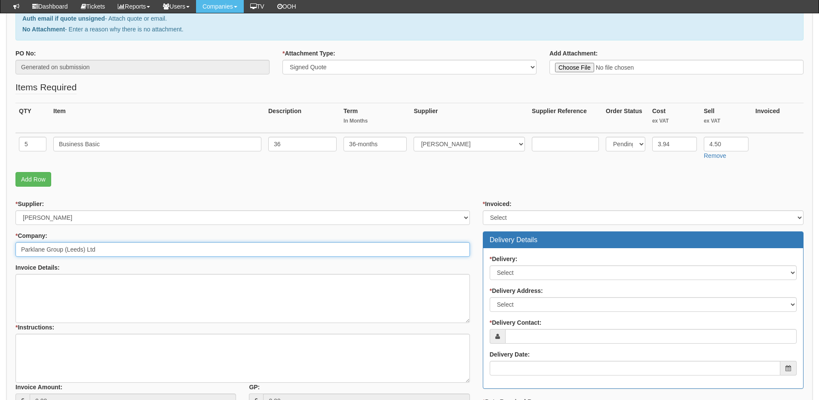
type input "Parklane Group (Leeds) Ltd"
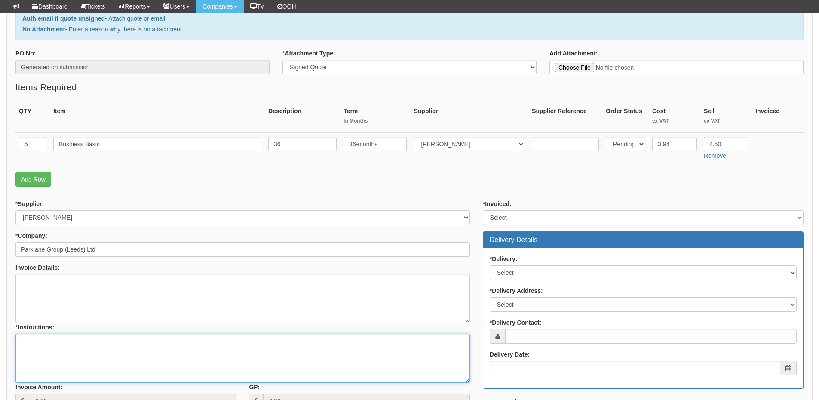
click at [59, 359] on textarea "* Instructions:" at bounding box center [242, 358] width 454 height 49
type textarea "5x additional licences"
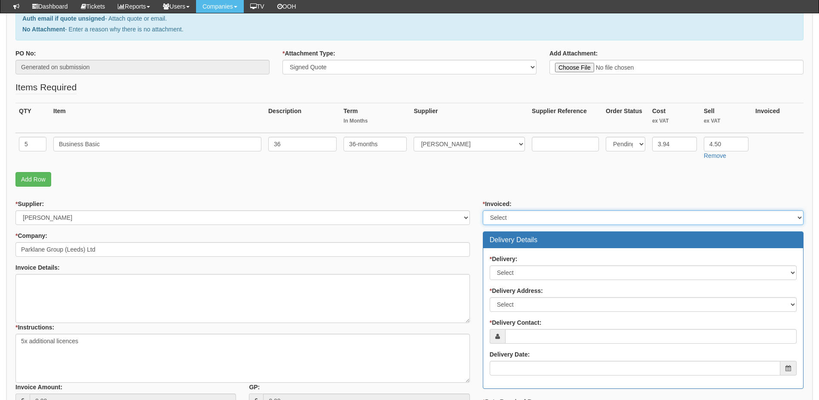
click at [528, 218] on select "Select Yes No N/A STB (part of order)" at bounding box center [643, 217] width 321 height 15
select select "2"
click at [483, 210] on select "Select Yes No N/A STB (part of order)" at bounding box center [643, 217] width 321 height 15
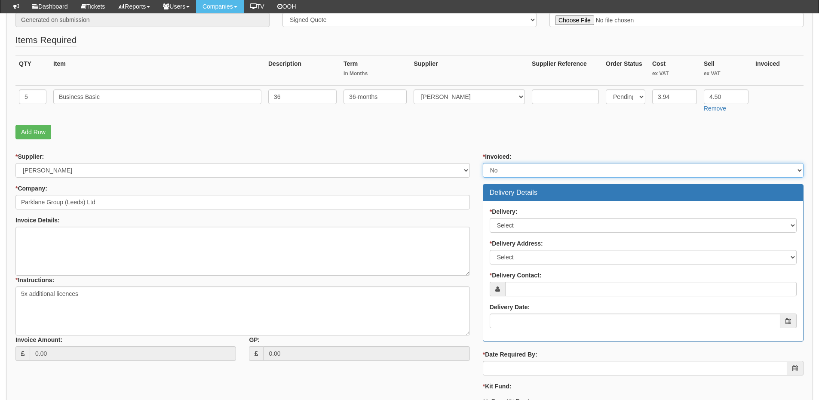
scroll to position [258, 0]
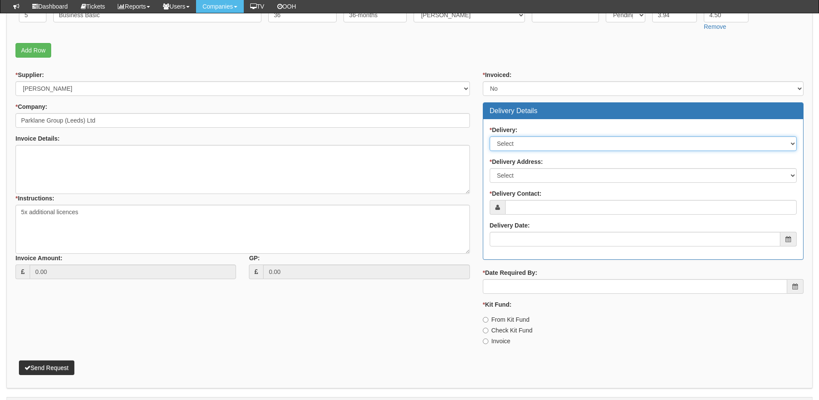
drag, startPoint x: 517, startPoint y: 142, endPoint x: 518, endPoint y: 149, distance: 7.1
click at [517, 142] on select "Select No Not Applicable Yes" at bounding box center [643, 143] width 307 height 15
select select "3"
click at [490, 136] on select "Select No Not Applicable Yes" at bounding box center [643, 143] width 307 height 15
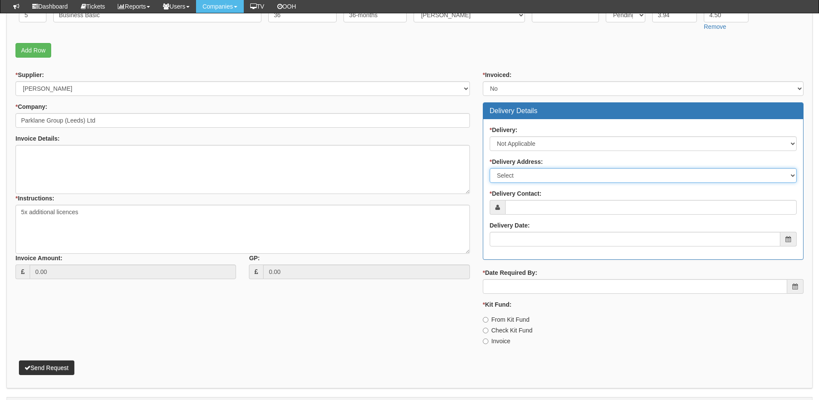
click at [520, 180] on select "Select Not Applicable Main Address - LS2 7PN Other" at bounding box center [643, 175] width 307 height 15
select select "N/A"
click at [490, 168] on select "Select Not Applicable Main Address - LS2 7PN Other" at bounding box center [643, 175] width 307 height 15
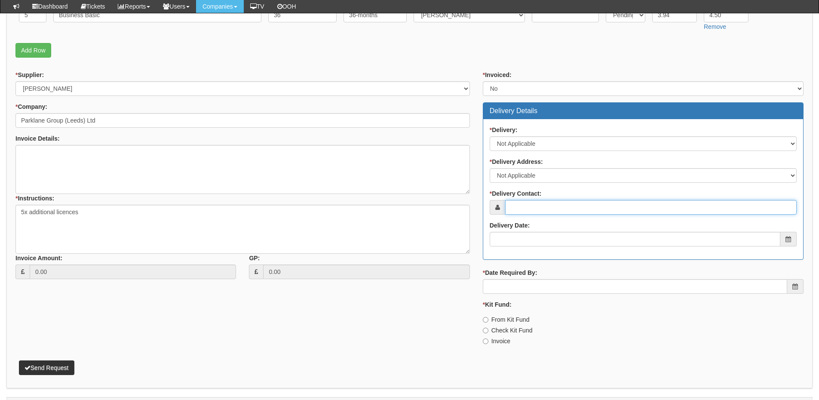
click at [521, 206] on input "* Delivery Contact:" at bounding box center [650, 207] width 291 height 15
click at [564, 207] on input "* Delivery Contact:" at bounding box center [650, 207] width 291 height 15
paste input "Bilal Harrison"
type input "Bilal Harrison"
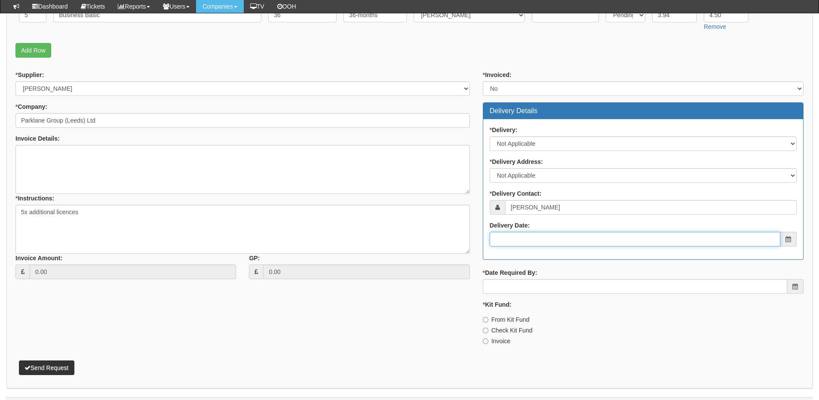
click at [545, 236] on input "Delivery Date:" at bounding box center [635, 239] width 291 height 15
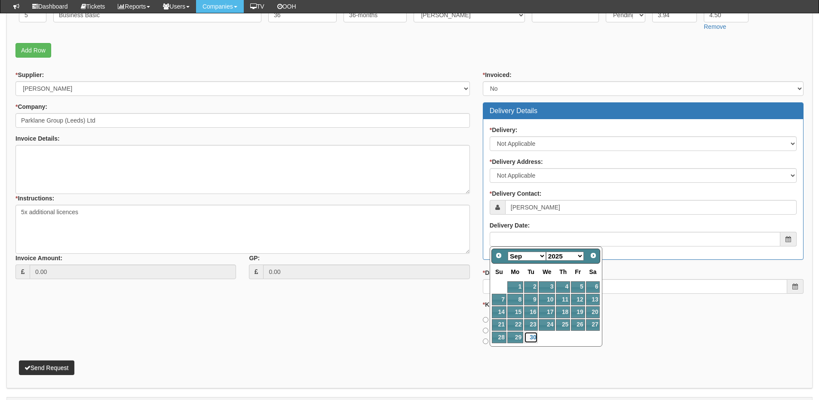
click at [531, 337] on link "30" at bounding box center [531, 337] width 14 height 12
type input "2025-09-30"
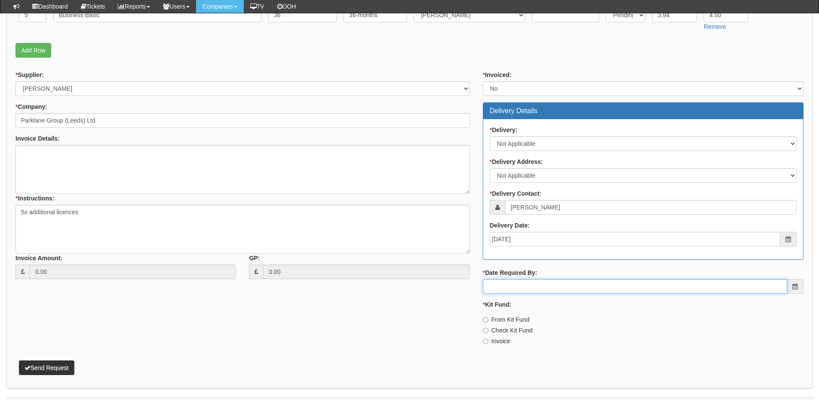
click at [525, 283] on input "* Date Required By:" at bounding box center [635, 286] width 304 height 15
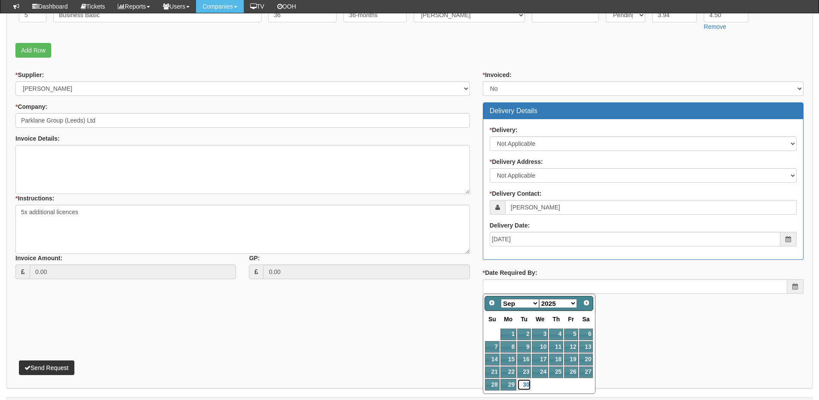
click at [526, 386] on link "30" at bounding box center [524, 385] width 14 height 12
type input "2025-09-30"
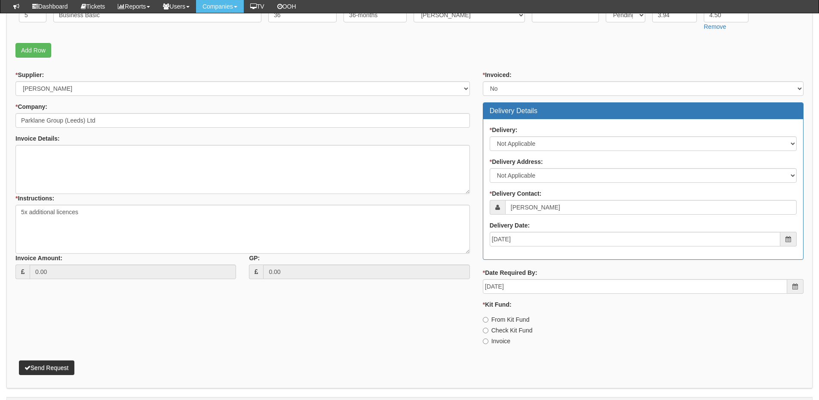
drag, startPoint x: 504, startPoint y: 342, endPoint x: 408, endPoint y: 332, distance: 97.2
click at [504, 342] on label "Invoice" at bounding box center [497, 341] width 28 height 9
click at [488, 342] on input "Invoice" at bounding box center [486, 341] width 6 height 6
radio input "true"
click at [56, 363] on button "Send Request" at bounding box center [46, 367] width 55 height 15
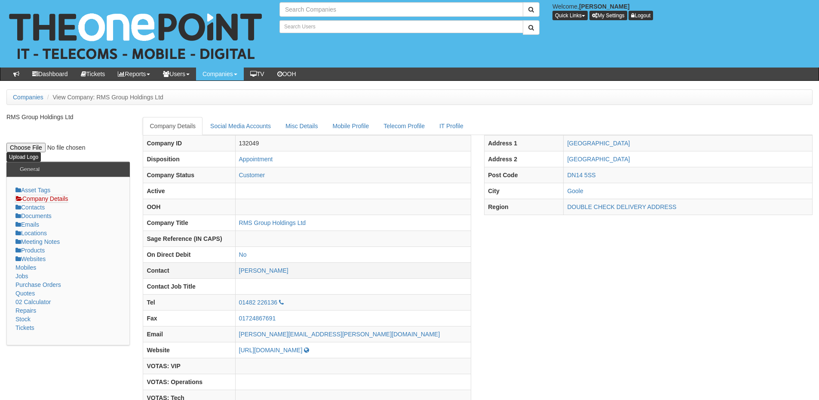
type input "Search Companies"
type input "Search Users"
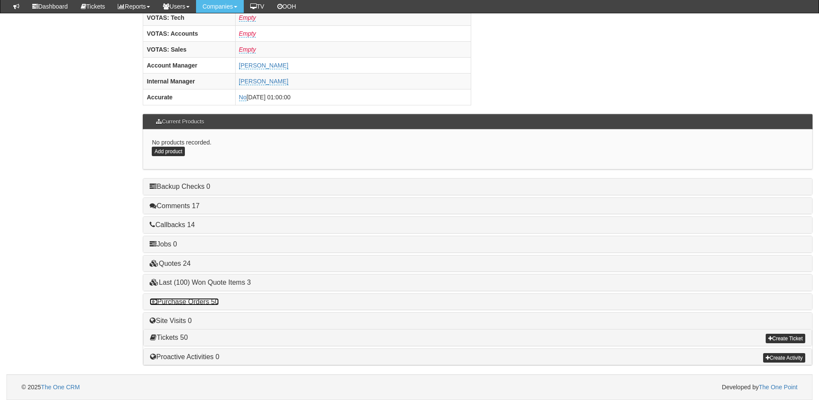
click at [202, 302] on link "Purchase Orders 50" at bounding box center [184, 301] width 69 height 7
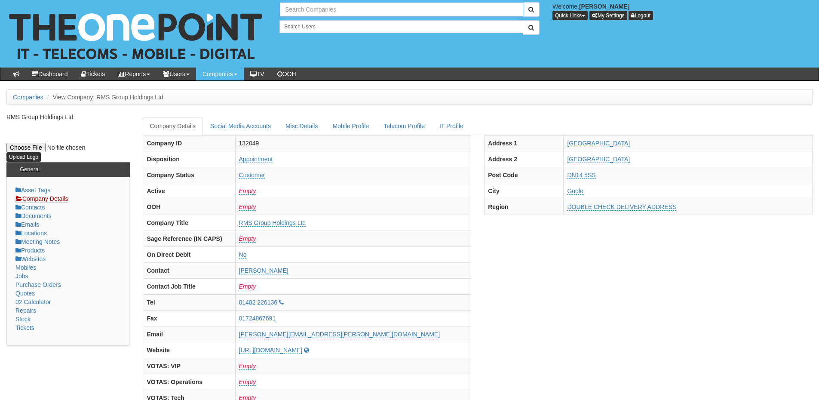
click at [312, 12] on input "text" at bounding box center [401, 9] width 244 height 15
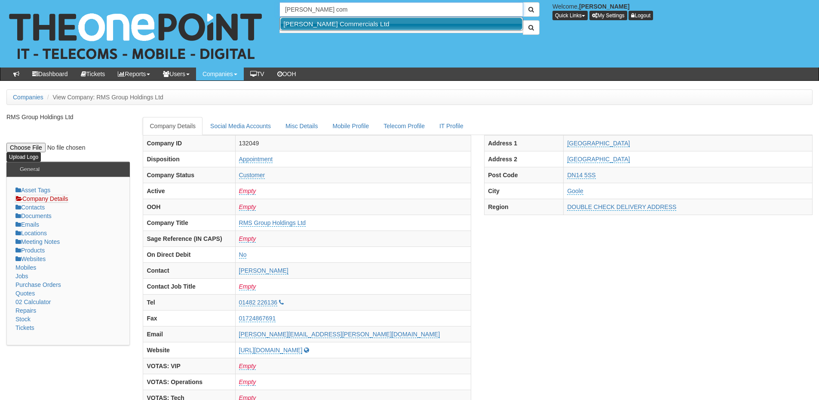
click at [313, 24] on link "[PERSON_NAME] Commercials Ltd" at bounding box center [401, 24] width 242 height 12
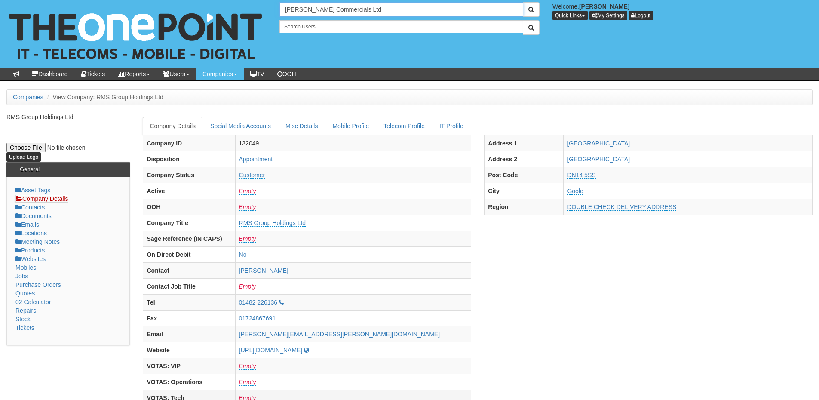
type input "[PERSON_NAME] Commercials Ltd"
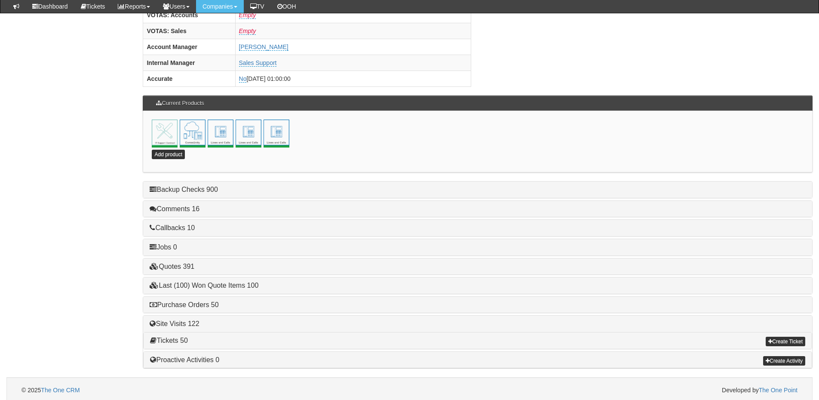
scroll to position [380, 0]
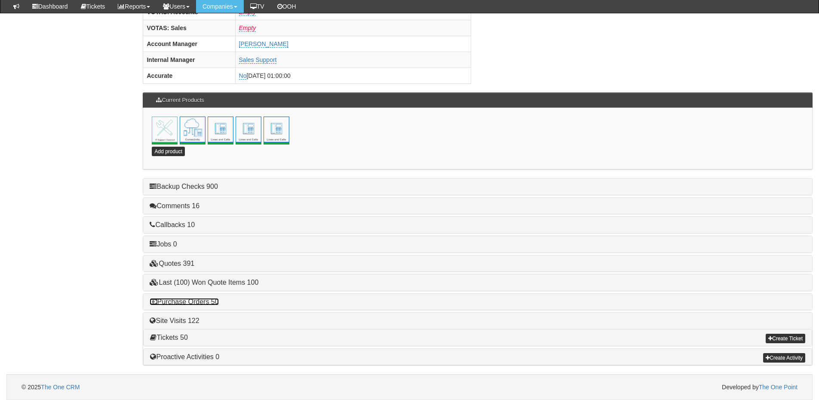
drag, startPoint x: 201, startPoint y: 302, endPoint x: 221, endPoint y: 302, distance: 19.8
click at [201, 302] on link "Purchase Orders 50" at bounding box center [184, 301] width 69 height 7
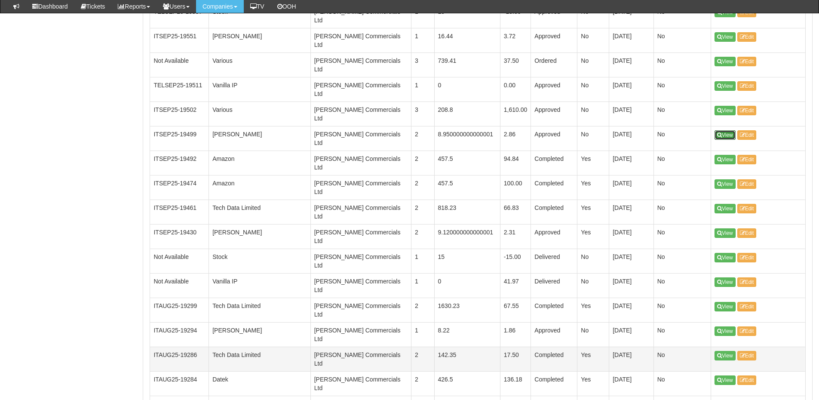
scroll to position [809, 0]
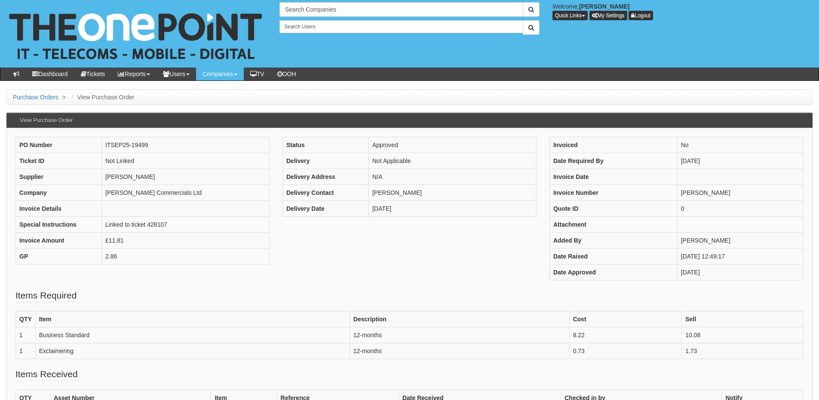
scroll to position [43, 0]
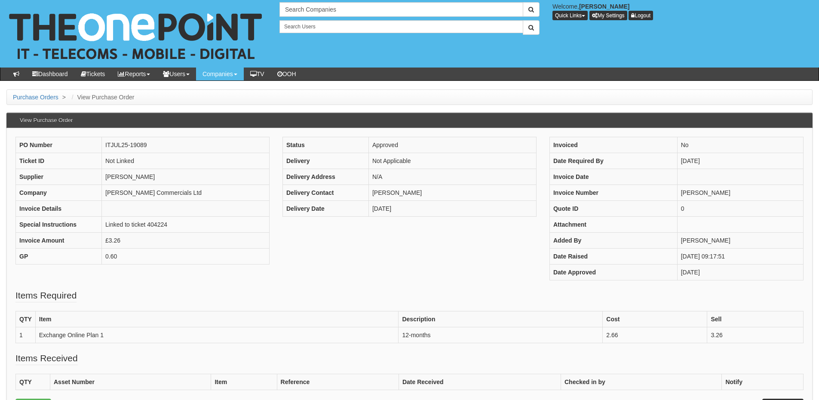
scroll to position [43, 0]
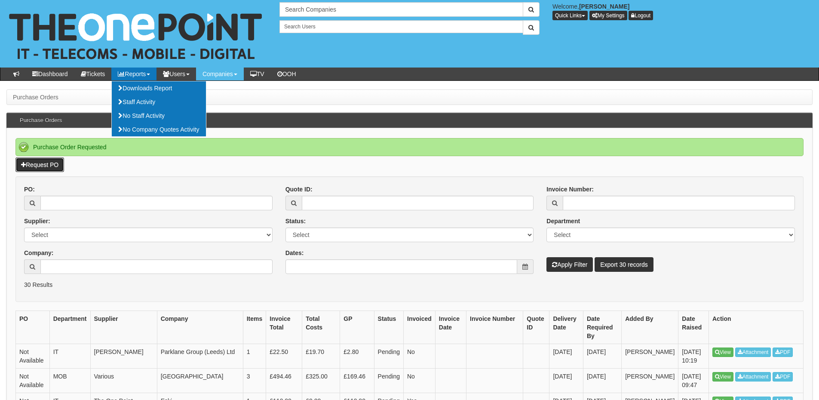
click at [49, 164] on link "Request PO" at bounding box center [39, 164] width 49 height 15
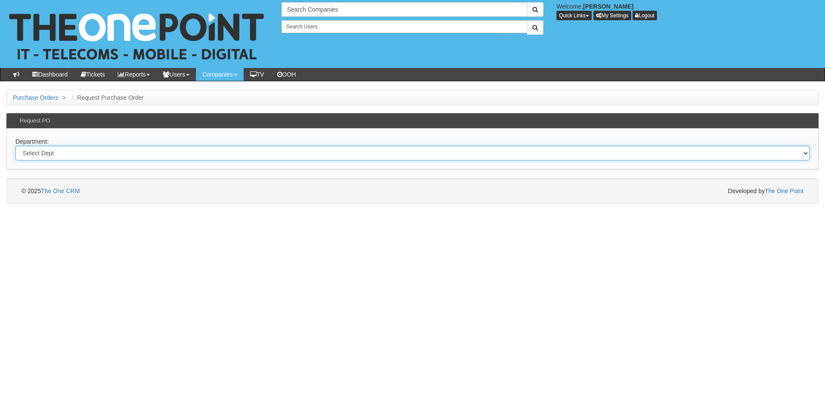
click at [113, 155] on select "Select Dept Digital Internal IT Mobiles Marketing Telecoms" at bounding box center [412, 153] width 794 height 15
select select "?pipeID=&dept=IT"
click at [15, 146] on select "Select Dept Digital Internal IT Mobiles Marketing Telecoms" at bounding box center [412, 153] width 794 height 15
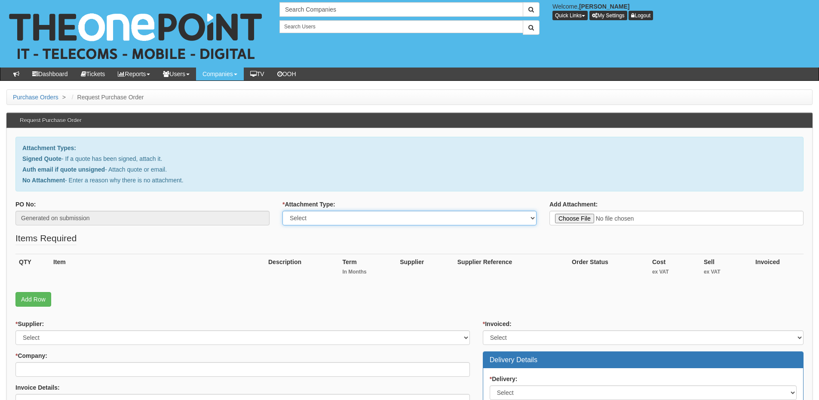
click at [336, 221] on select "Select Signed Quote Auth email with quote if unsigned No Attachment" at bounding box center [409, 218] width 254 height 15
select select "No Attachment"
click at [282, 211] on select "Select Signed Quote Auth email with quote if unsigned No Attachment" at bounding box center [409, 218] width 254 height 15
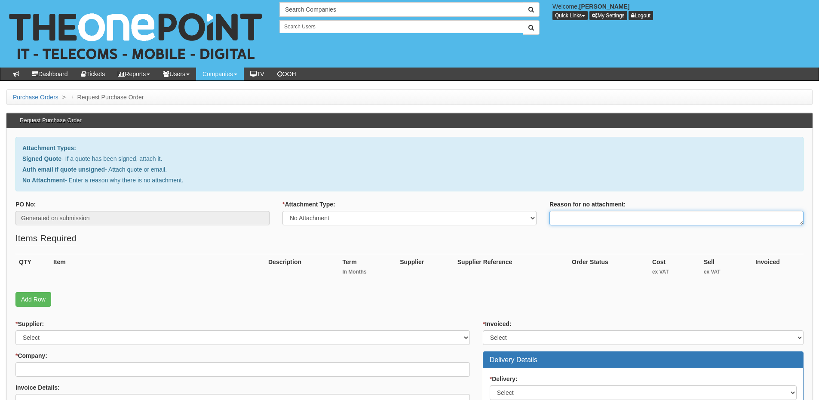
click at [573, 218] on textarea "Reason for no attachment:" at bounding box center [676, 218] width 254 height 15
click at [625, 218] on textarea "Linked to ticket 437419" at bounding box center [676, 218] width 254 height 15
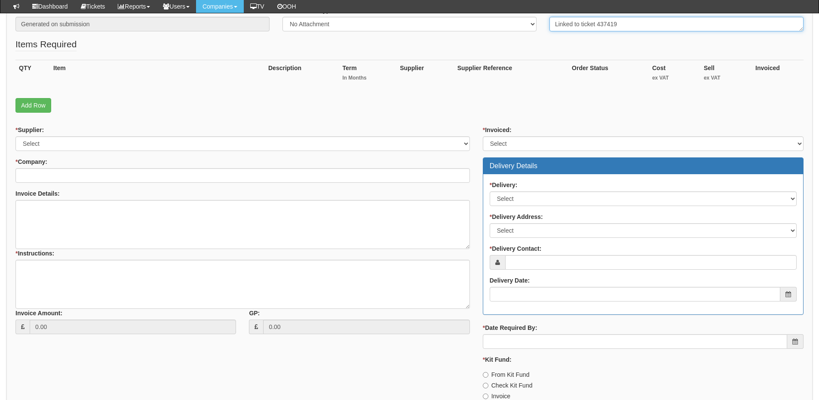
type textarea "Linked to ticket 437419"
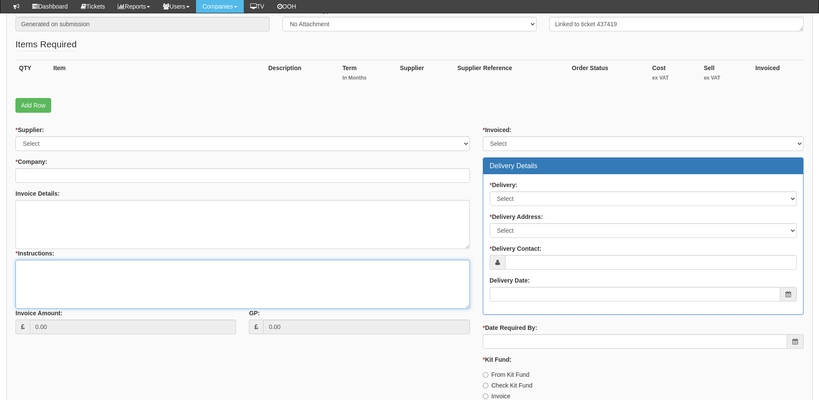
click at [168, 305] on textarea "* Instructions:" at bounding box center [242, 284] width 454 height 49
paste textarea "Linked to ticket 437419"
type textarea "Linked to ticket 437419"
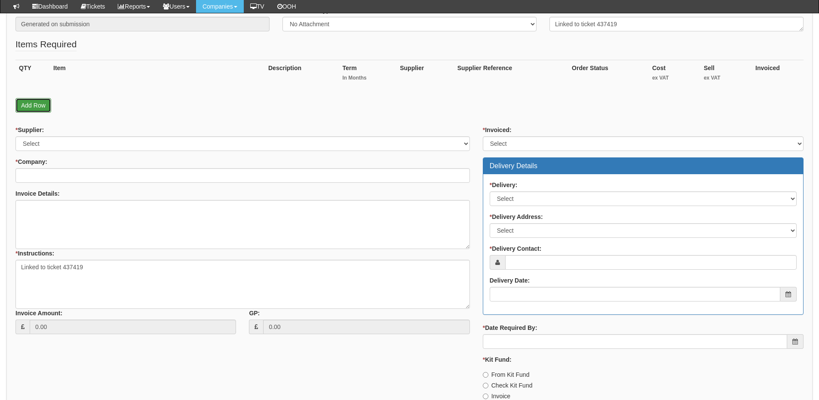
click at [44, 103] on link "Add Row" at bounding box center [33, 105] width 36 height 15
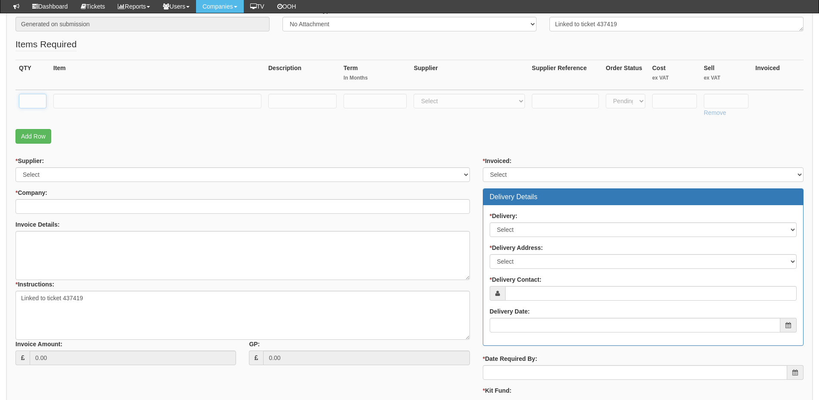
click at [42, 103] on input "text" at bounding box center [33, 101] width 28 height 15
type input "1"
click at [60, 105] on input "text" at bounding box center [157, 101] width 208 height 15
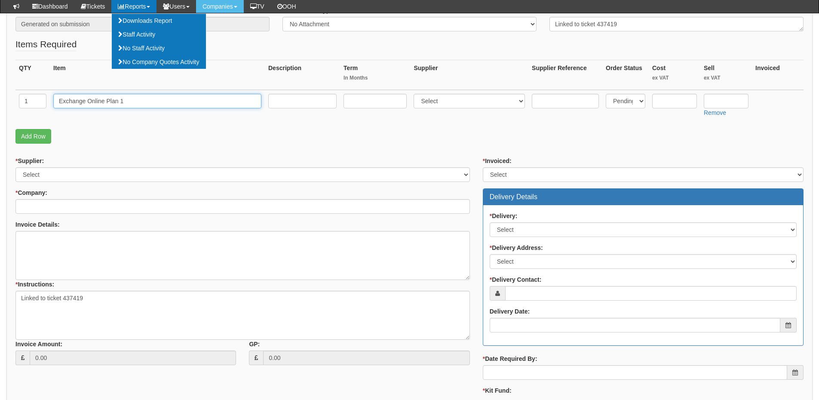
type input "Exchange Online Plan 1"
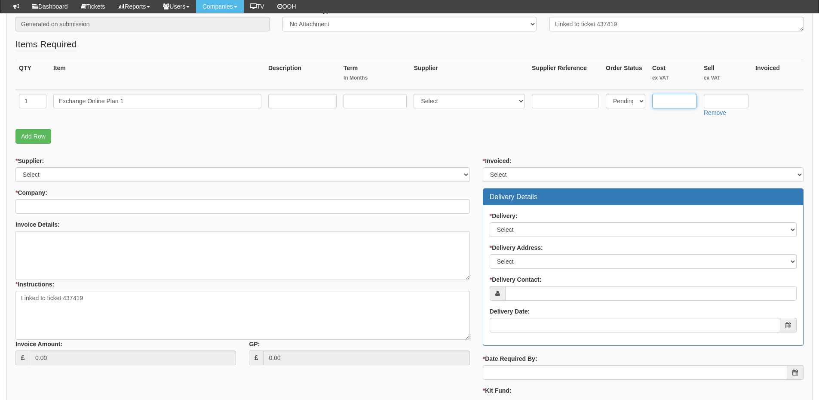
click at [667, 102] on input "text" at bounding box center [674, 101] width 45 height 15
type input "2.66"
click at [726, 101] on input "text" at bounding box center [726, 101] width 45 height 15
type input "3.26"
click at [448, 99] on select "Select 123 REG.co.uk 1Password 3 4Gon AA Jones Electric Ltd Abzorb Access Group…" at bounding box center [469, 101] width 111 height 15
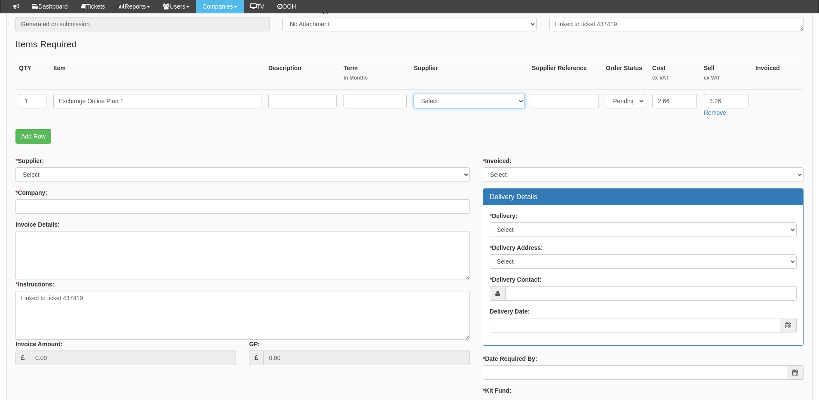
select select "291"
click at [416, 94] on select "Select 123 REG.co.uk 1Password 3 4Gon AA Jones Electric Ltd Abzorb Access Group…" at bounding box center [469, 101] width 111 height 15
click at [392, 103] on input "text" at bounding box center [375, 101] width 63 height 15
type input "12"
click at [328, 96] on input "text" at bounding box center [302, 101] width 68 height 15
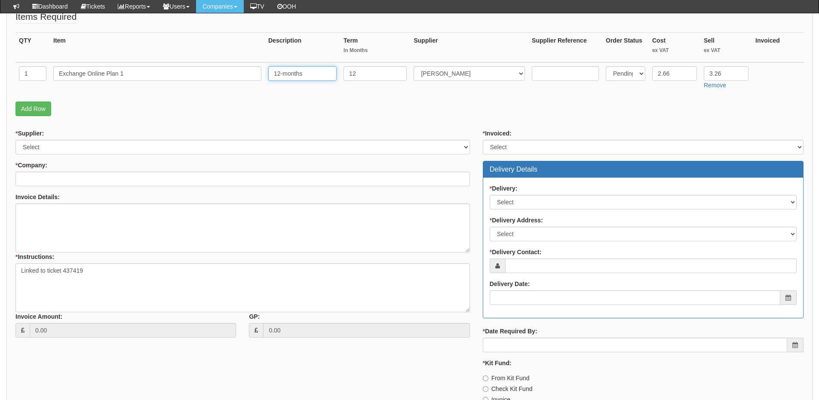
scroll to position [215, 0]
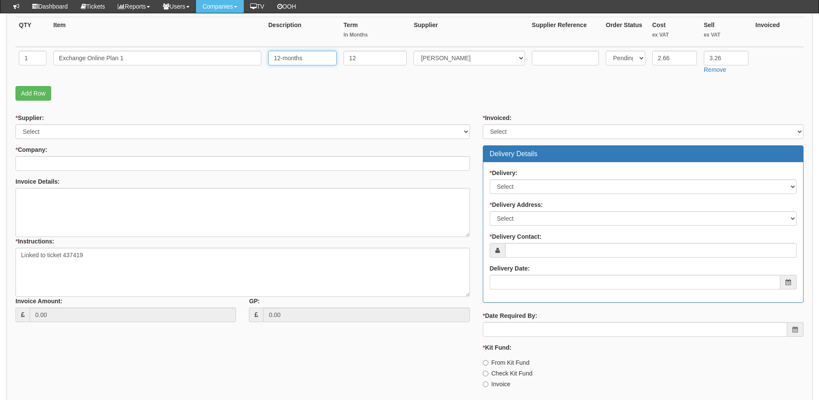
type input "12-months"
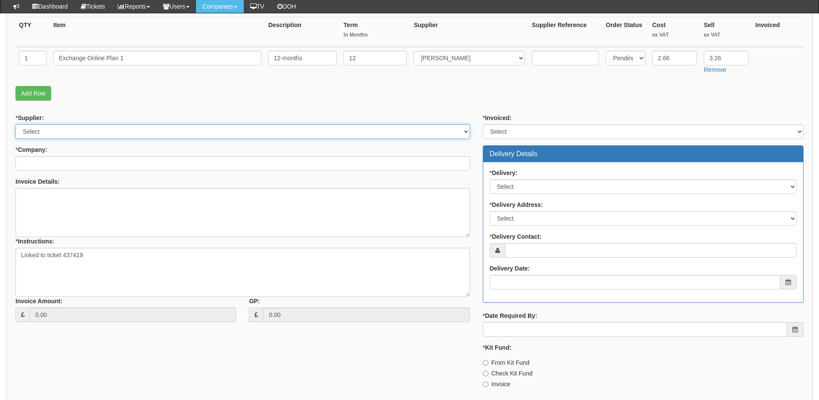
click at [91, 131] on select "Select 123 REG.co.uk 1Password 3 4Gon AA Jones Electric Ltd Abzorb Access Group…" at bounding box center [242, 131] width 454 height 15
select select "291"
click at [15, 124] on select "Select 123 REG.co.uk 1Password 3 4Gon AA Jones Electric Ltd Abzorb Access Group…" at bounding box center [242, 131] width 454 height 15
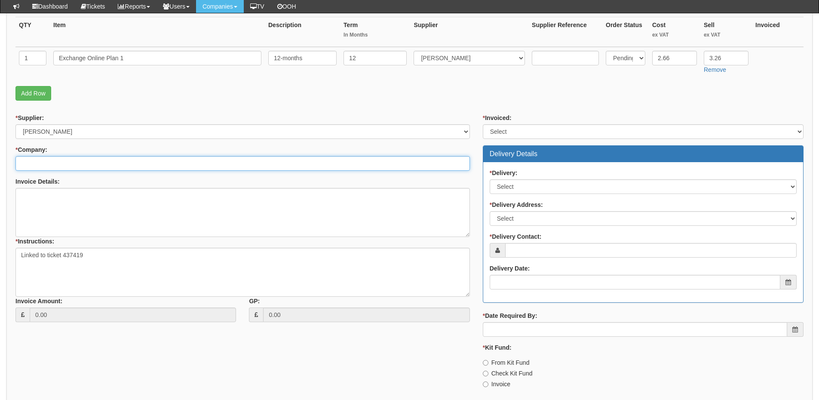
click at [90, 164] on input "* Company:" at bounding box center [242, 163] width 454 height 15
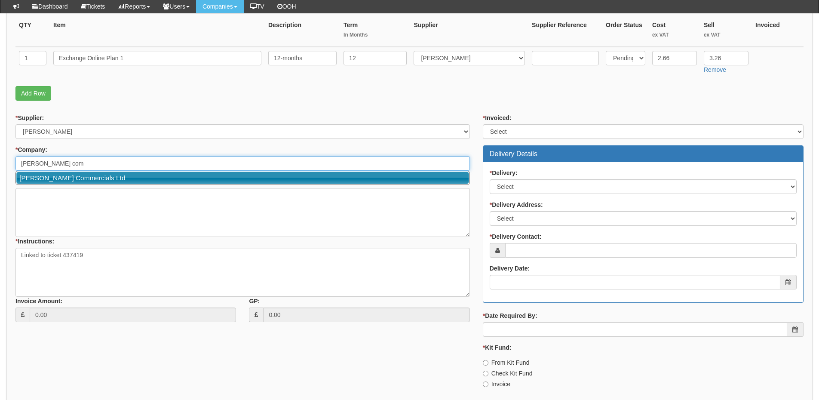
click at [85, 178] on link "[PERSON_NAME] Commercials Ltd" at bounding box center [242, 178] width 453 height 12
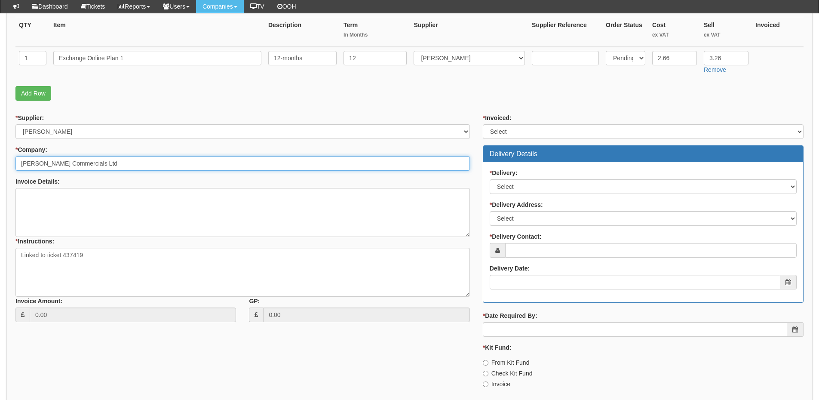
type input "[PERSON_NAME] Commercials Ltd"
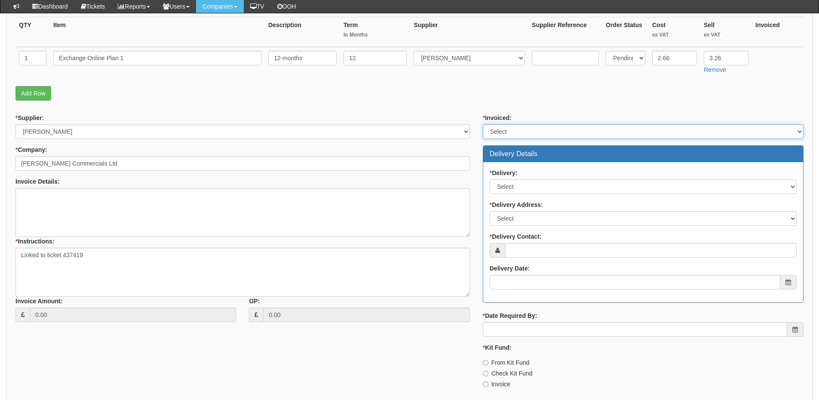
click at [513, 130] on select "Select Yes No N/A STB (part of order)" at bounding box center [643, 131] width 321 height 15
select select "2"
click at [483, 124] on select "Select Yes No N/A STB (part of order)" at bounding box center [643, 131] width 321 height 15
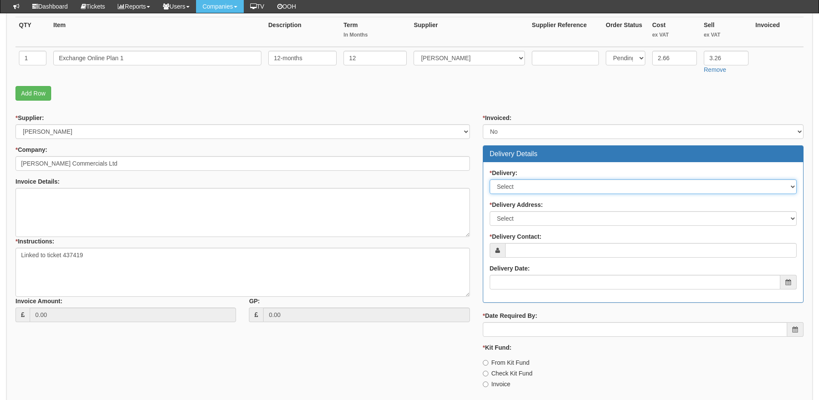
drag, startPoint x: 514, startPoint y: 189, endPoint x: 513, endPoint y: 193, distance: 4.4
click at [513, 190] on select "Select No Not Applicable Yes" at bounding box center [643, 186] width 307 height 15
select select "3"
click at [490, 179] on select "Select No Not Applicable Yes" at bounding box center [643, 186] width 307 height 15
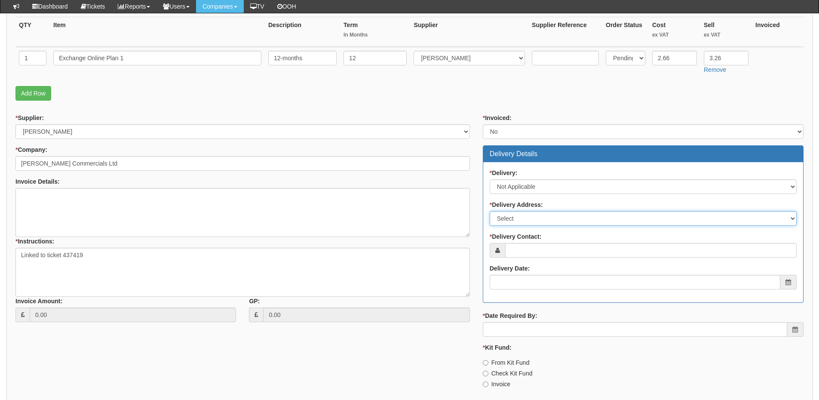
drag, startPoint x: 512, startPoint y: 220, endPoint x: 512, endPoint y: 225, distance: 5.6
click at [512, 220] on select "Select Not Applicable Main Address - HU3 4UQ Other" at bounding box center [643, 218] width 307 height 15
select select "N/A"
click at [490, 211] on select "Select Not Applicable Main Address - HU3 4UQ Other" at bounding box center [643, 218] width 307 height 15
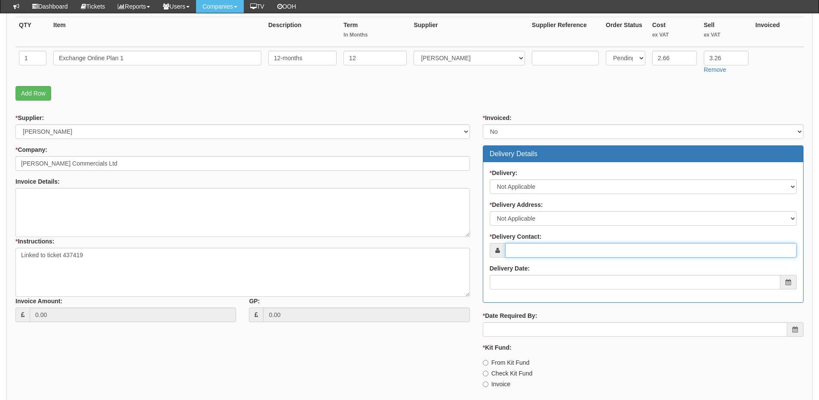
click at [512, 254] on input "* Delivery Contact:" at bounding box center [650, 250] width 291 height 15
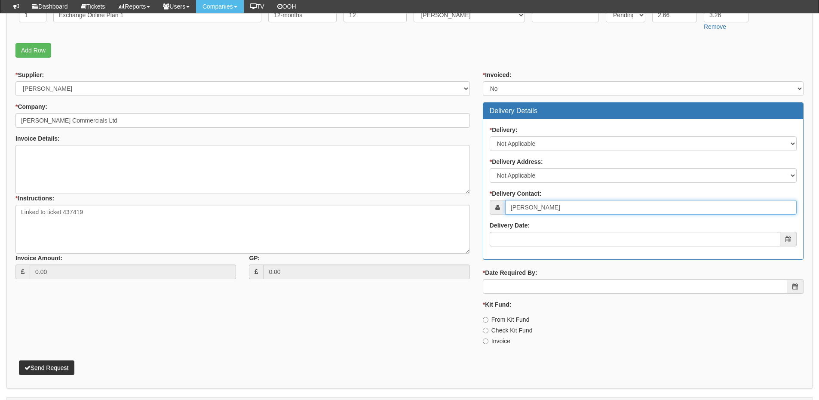
type input "[PERSON_NAME]"
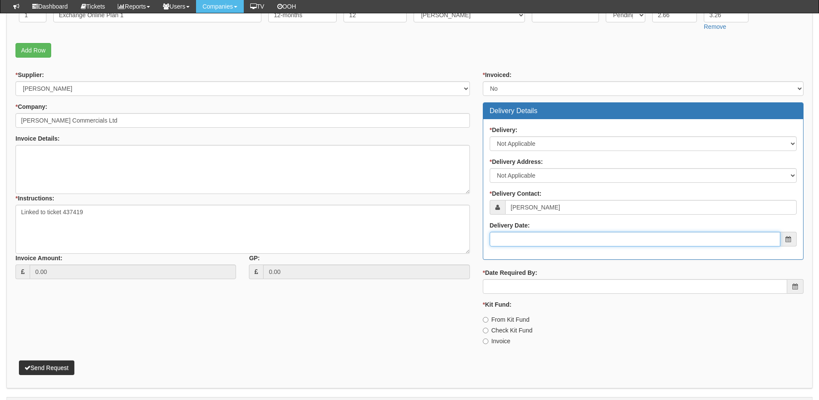
click at [524, 244] on input "Delivery Date:" at bounding box center [635, 239] width 291 height 15
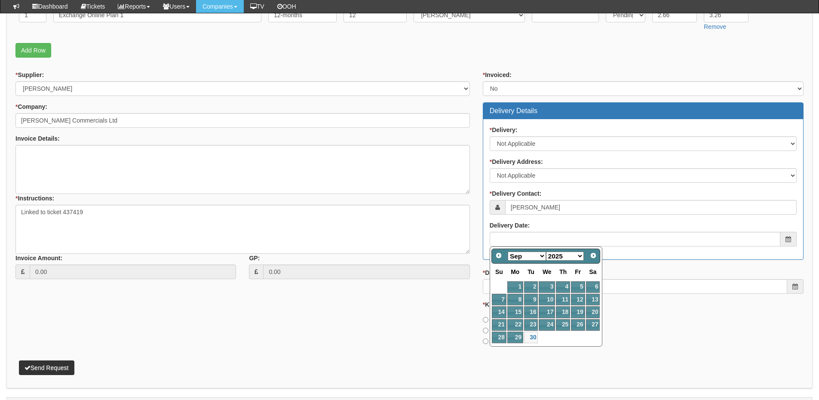
click at [531, 259] on select "Jan Feb Mar Apr May Jun Jul Aug Sep Oct Nov Dec" at bounding box center [527, 256] width 38 height 9
click at [546, 286] on link "1" at bounding box center [547, 287] width 16 height 12
type input "2025-10-01"
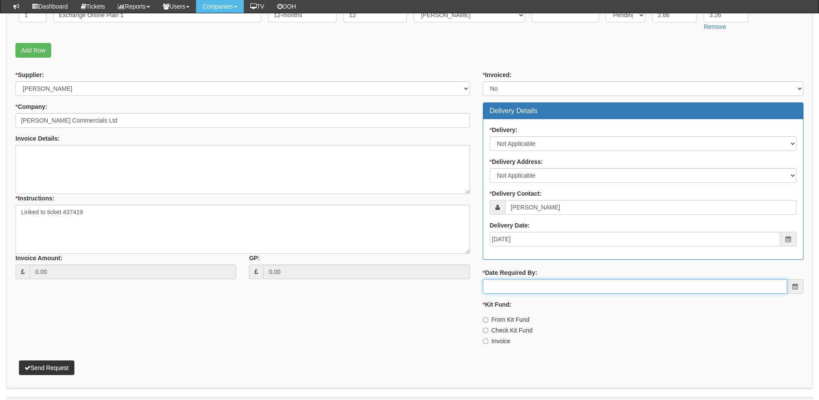
click at [530, 288] on input "* Date Required By:" at bounding box center [635, 286] width 304 height 15
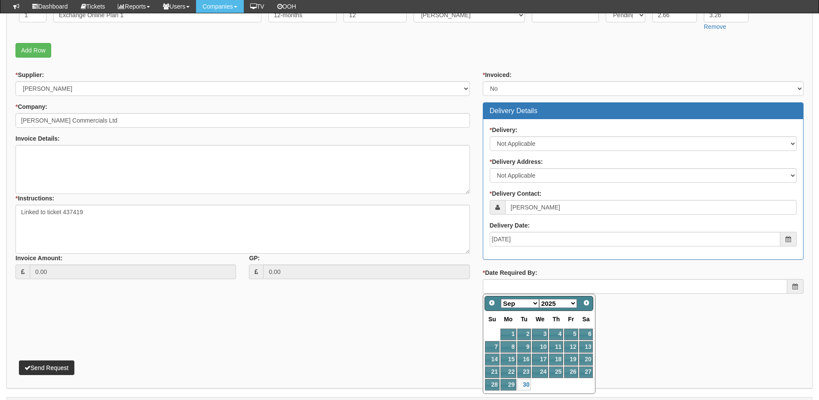
click at [524, 301] on select "Jan Feb Mar Apr May Jun Jul Aug Sep Oct Nov Dec" at bounding box center [520, 303] width 38 height 9
click at [537, 331] on link "1" at bounding box center [540, 334] width 16 height 12
type input "2025-10-01"
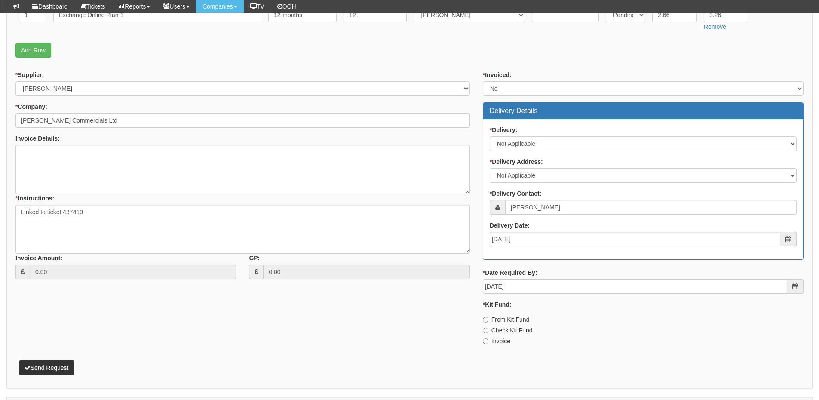
click at [495, 341] on label "Invoice" at bounding box center [497, 341] width 28 height 9
click at [488, 341] on input "Invoice" at bounding box center [486, 341] width 6 height 6
radio input "true"
click at [67, 365] on button "Send Request" at bounding box center [46, 367] width 55 height 15
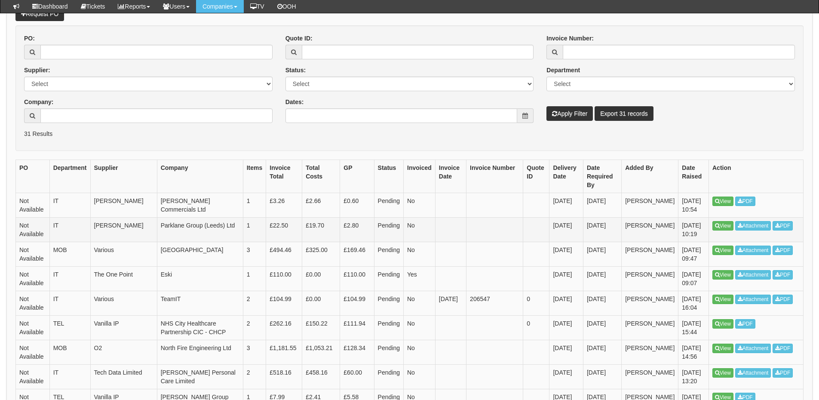
scroll to position [129, 0]
